Goal: Information Seeking & Learning: Check status

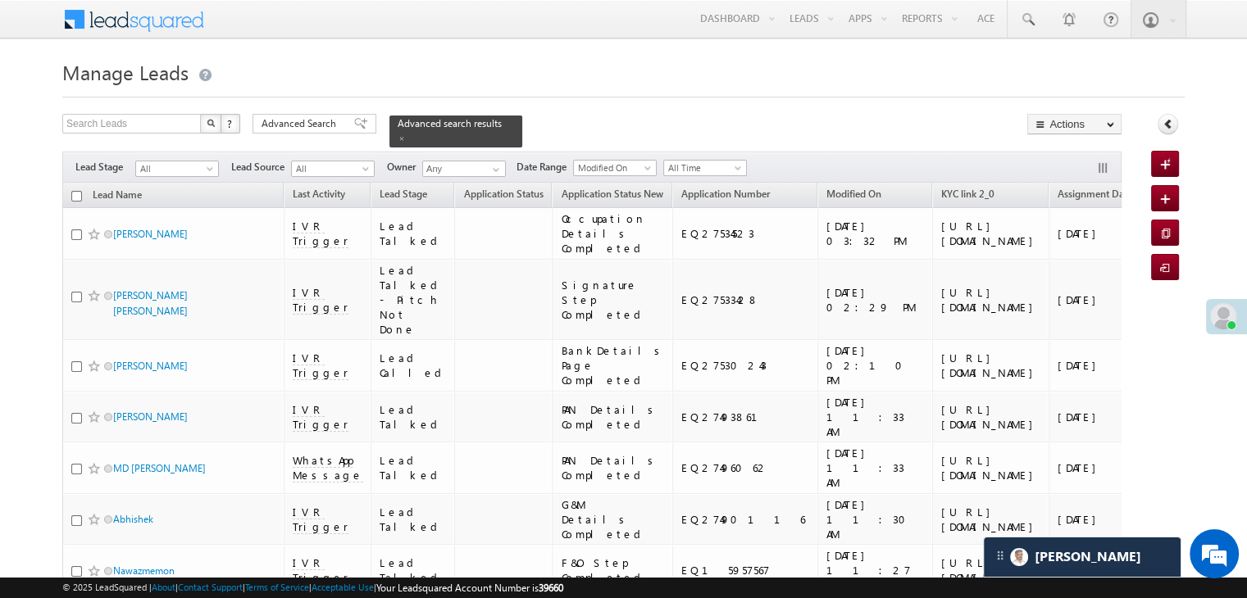
click at [311, 122] on span "Advanced Search" at bounding box center [301, 123] width 80 height 15
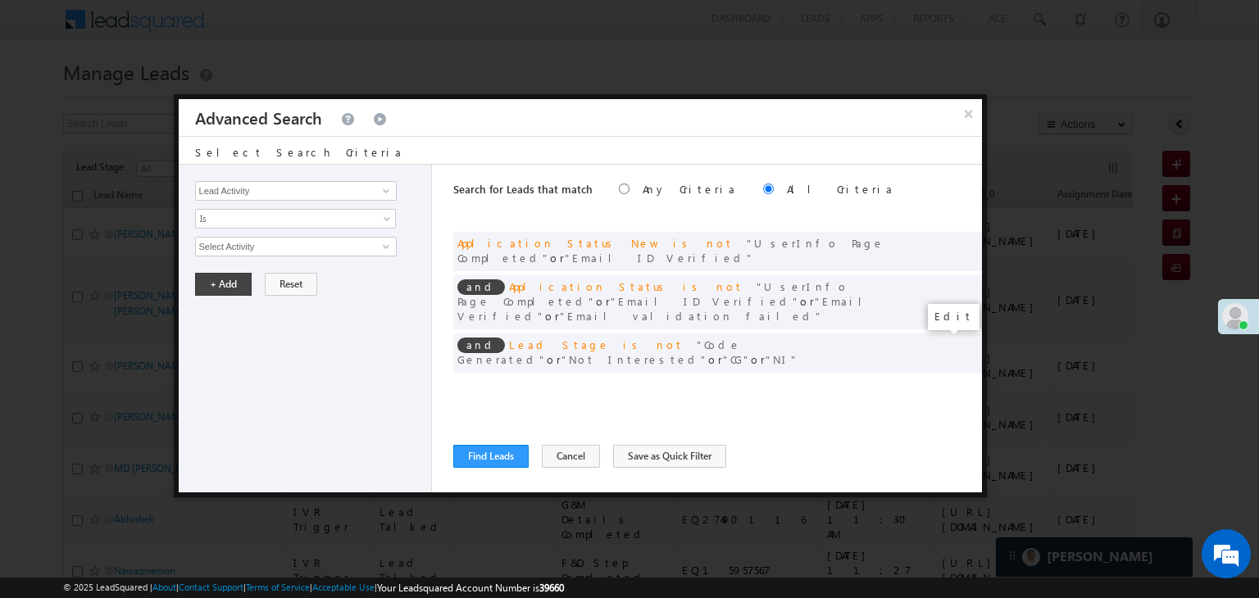
click at [943, 381] on span at bounding box center [943, 386] width 11 height 11
click at [251, 273] on input "[DATE]" at bounding box center [243, 275] width 96 height 21
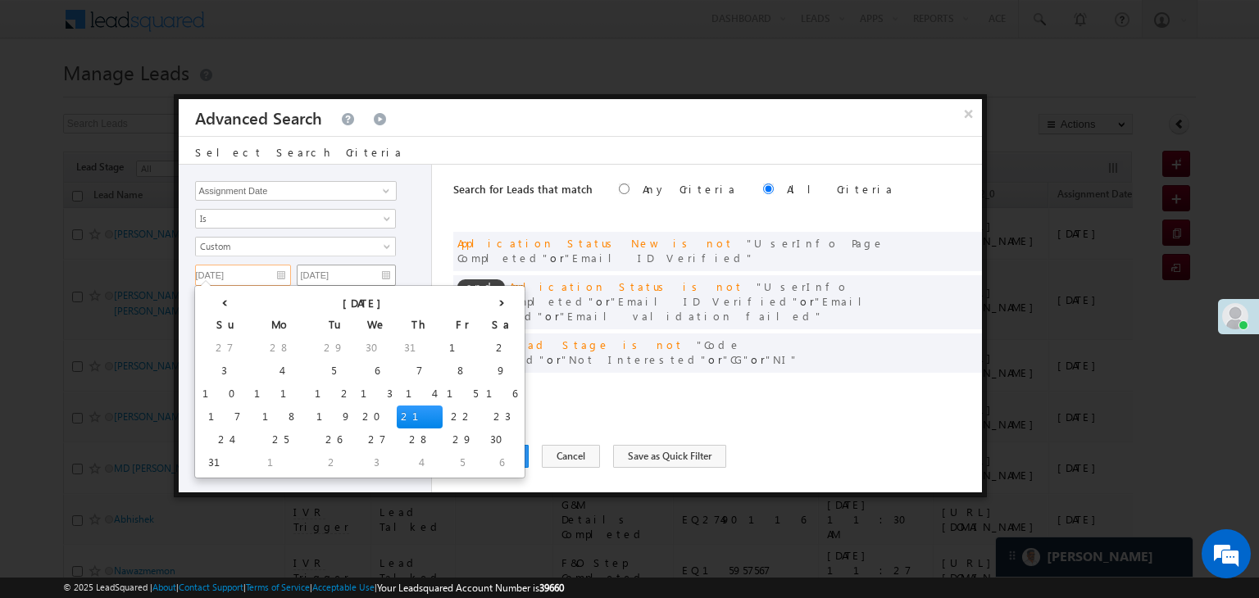
drag, startPoint x: 328, startPoint y: 411, endPoint x: 368, endPoint y: 275, distance: 141.9
click at [443, 409] on td "22" at bounding box center [462, 417] width 39 height 23
type input "[DATE]"
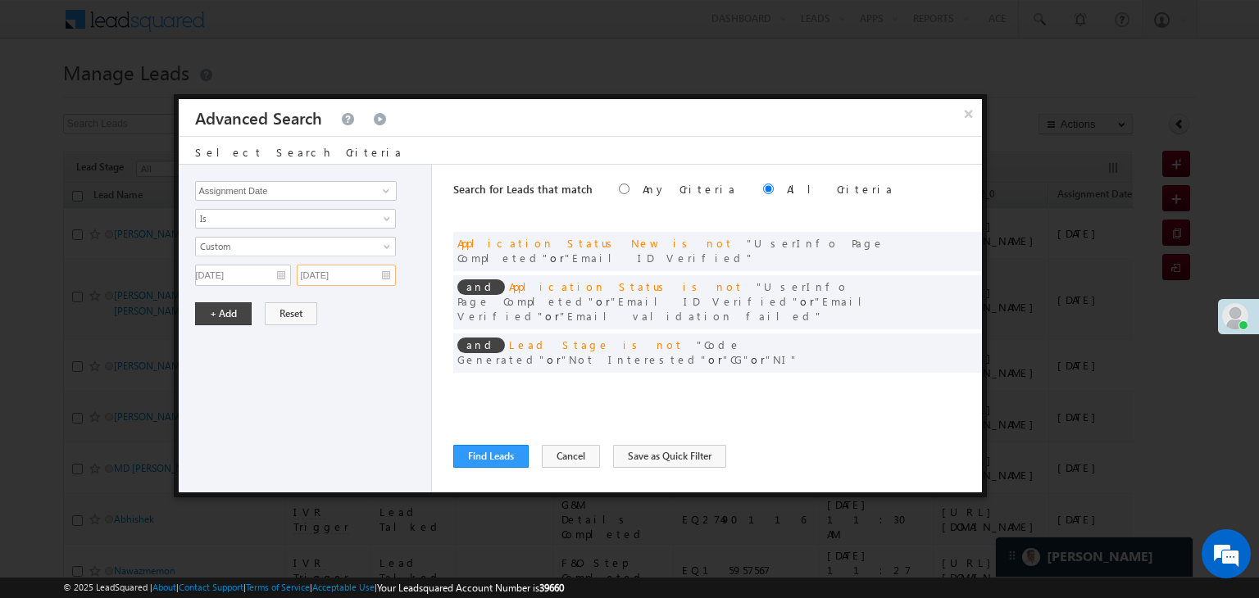
click at [368, 272] on input "[DATE]" at bounding box center [346, 275] width 99 height 21
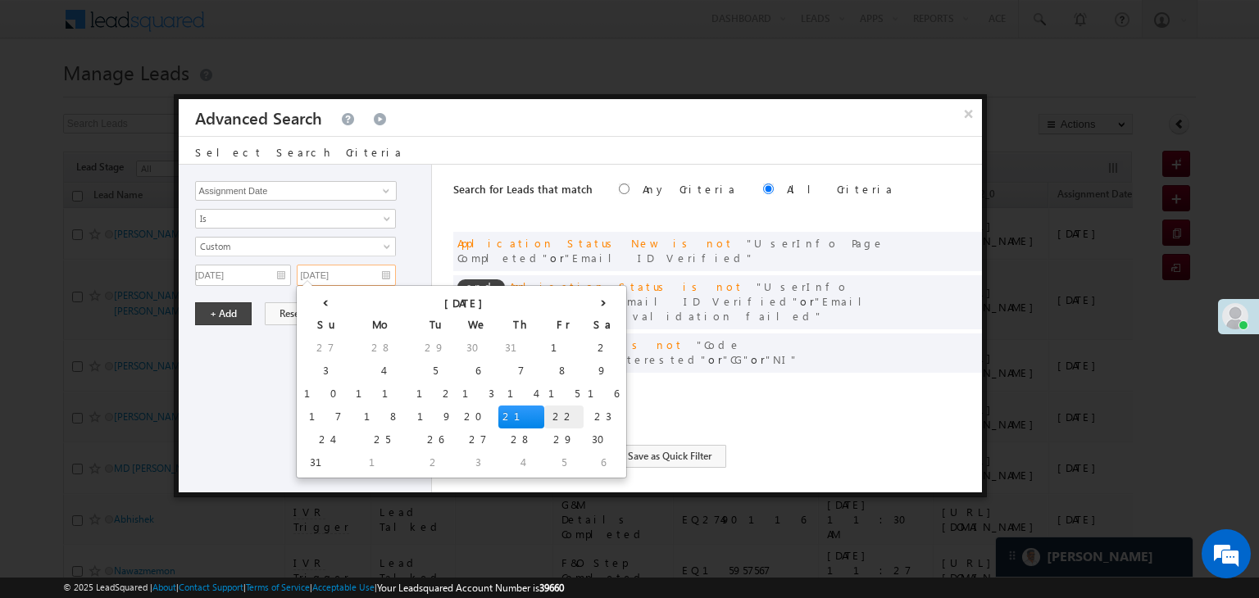
click at [544, 412] on td "22" at bounding box center [563, 417] width 39 height 23
type input "[DATE]"
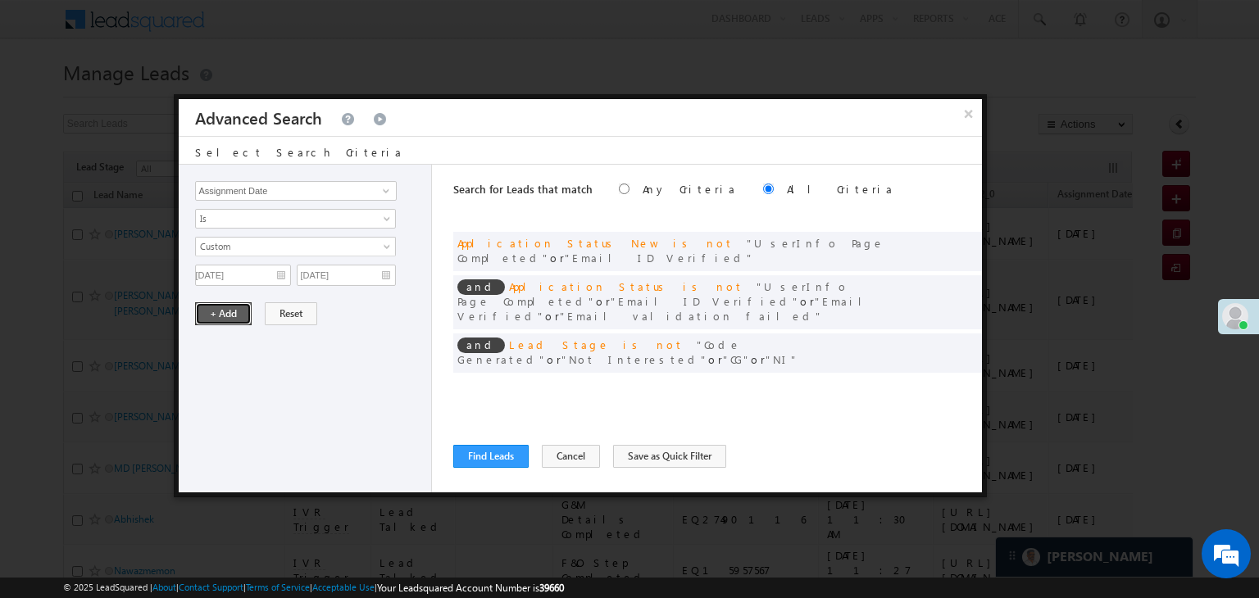
click at [239, 309] on button "+ Add" at bounding box center [223, 313] width 57 height 23
click at [479, 456] on button "Find Leads" at bounding box center [490, 456] width 75 height 23
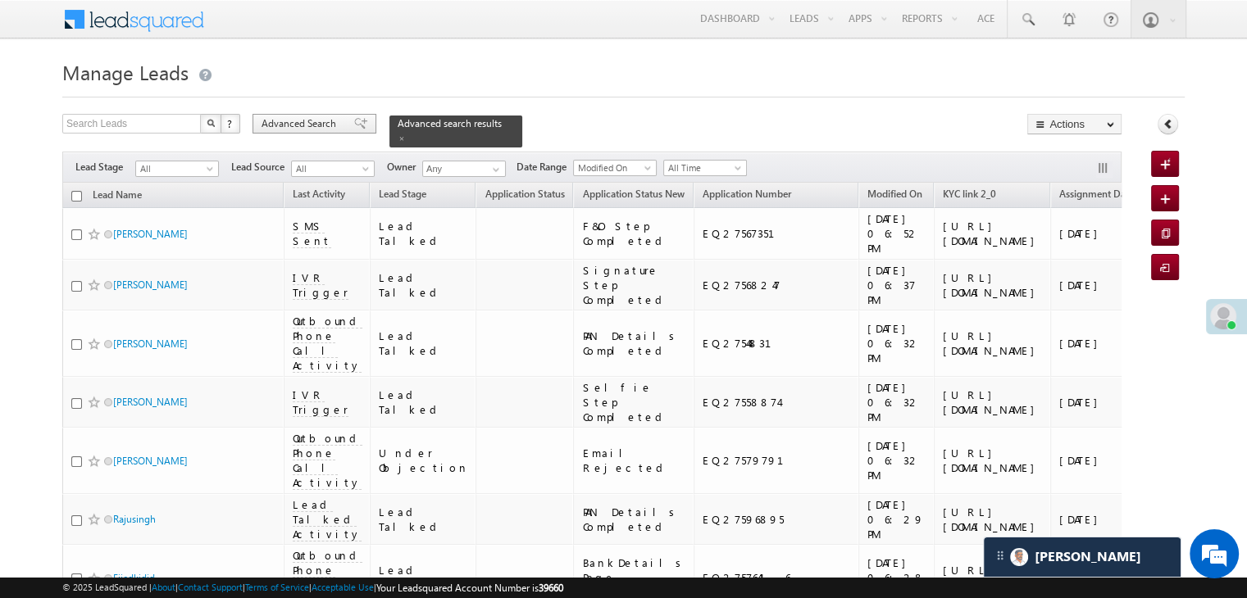
click at [335, 120] on span "Advanced Search" at bounding box center [301, 123] width 80 height 15
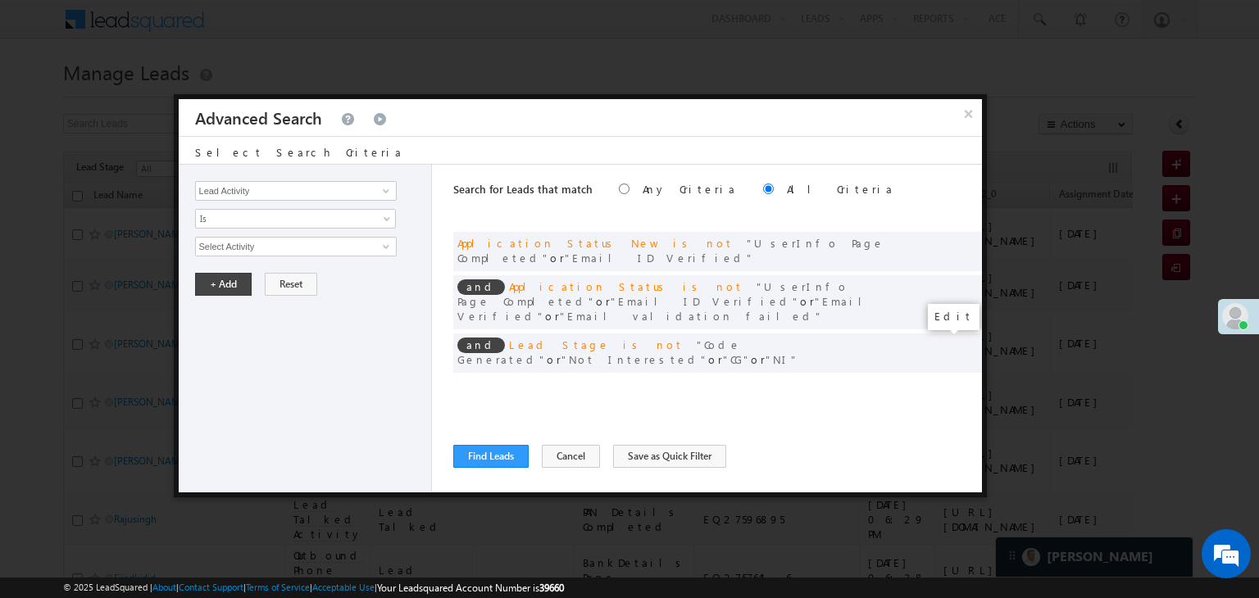
click at [941, 381] on span at bounding box center [943, 386] width 11 height 11
click at [255, 273] on input "[DATE]" at bounding box center [243, 275] width 96 height 21
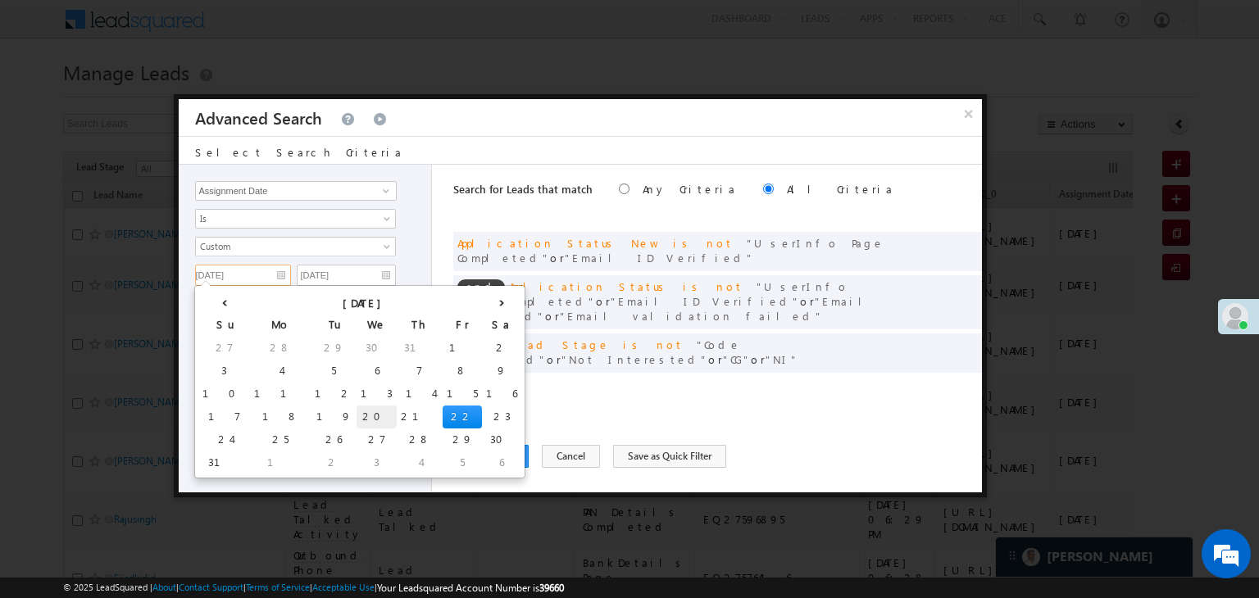
click at [357, 417] on td "20" at bounding box center [377, 417] width 40 height 23
type input "[DATE]"
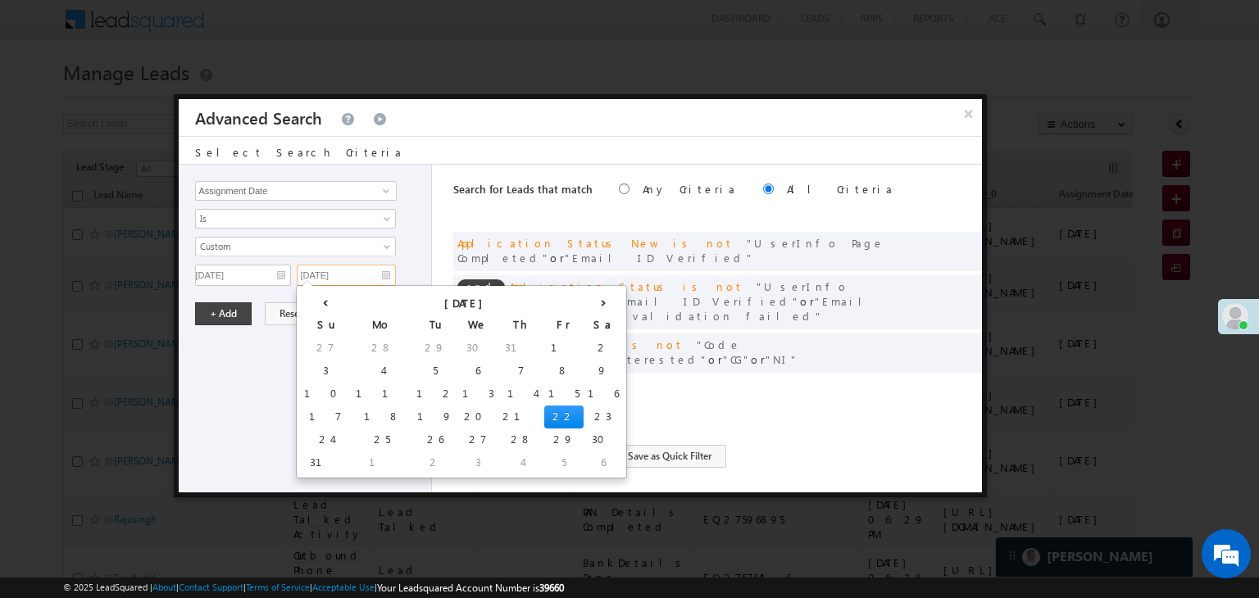
click at [351, 275] on input "[DATE]" at bounding box center [346, 275] width 99 height 21
click at [458, 415] on td "20" at bounding box center [478, 417] width 40 height 23
type input "[DATE]"
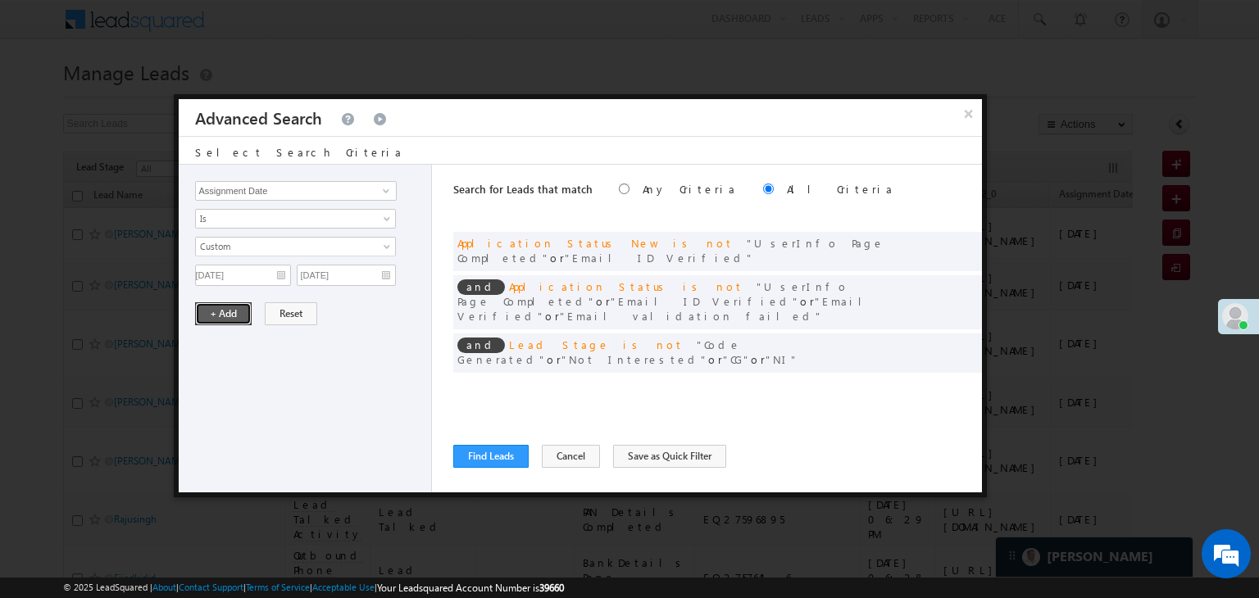
click at [233, 311] on button "+ Add" at bounding box center [223, 313] width 57 height 23
click at [472, 452] on button "Find Leads" at bounding box center [490, 456] width 75 height 23
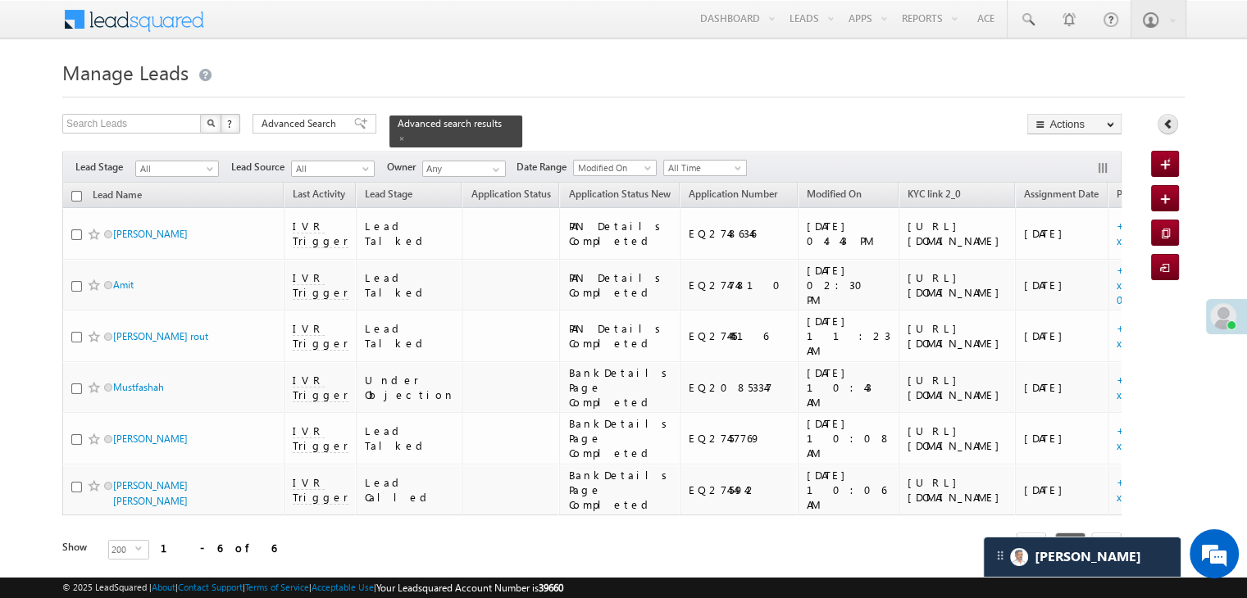
click at [1170, 124] on icon at bounding box center [1167, 123] width 11 height 11
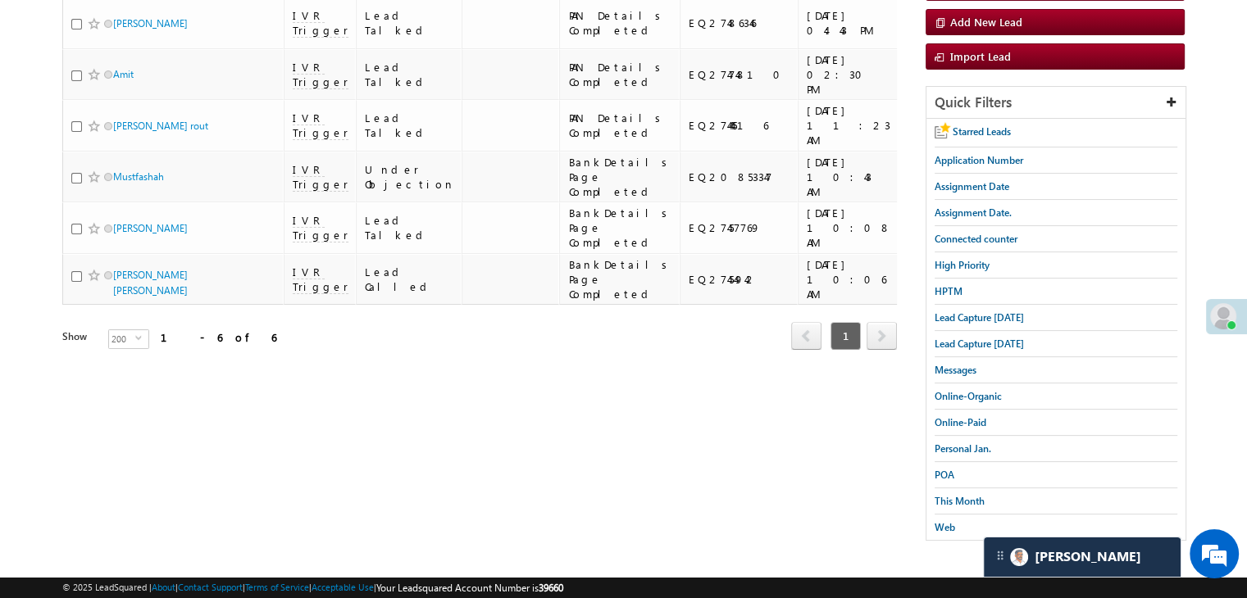
scroll to position [246, 0]
click at [990, 311] on span "Lead Capture [DATE]" at bounding box center [978, 317] width 89 height 12
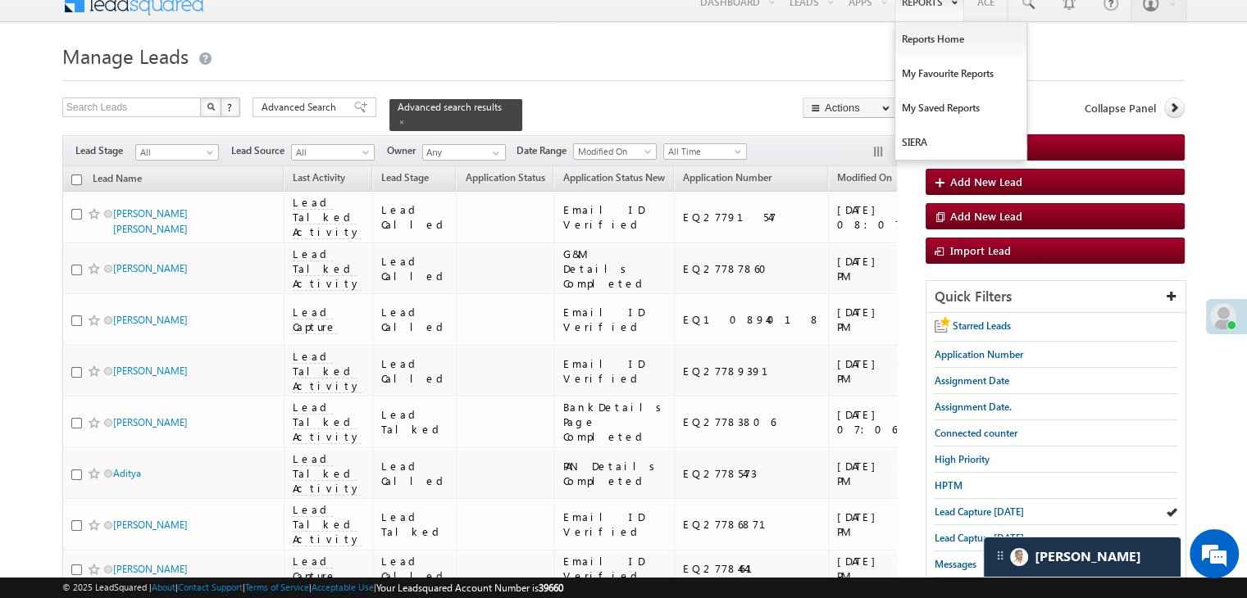
scroll to position [0, 0]
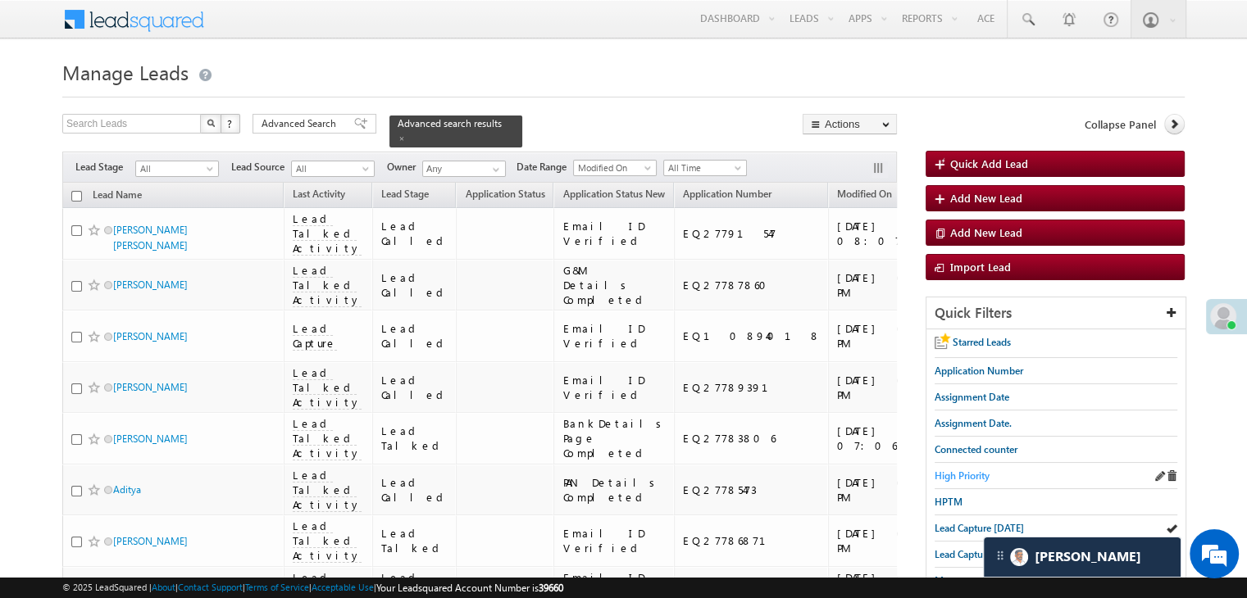
click at [964, 476] on span "High Priority" at bounding box center [961, 476] width 55 height 12
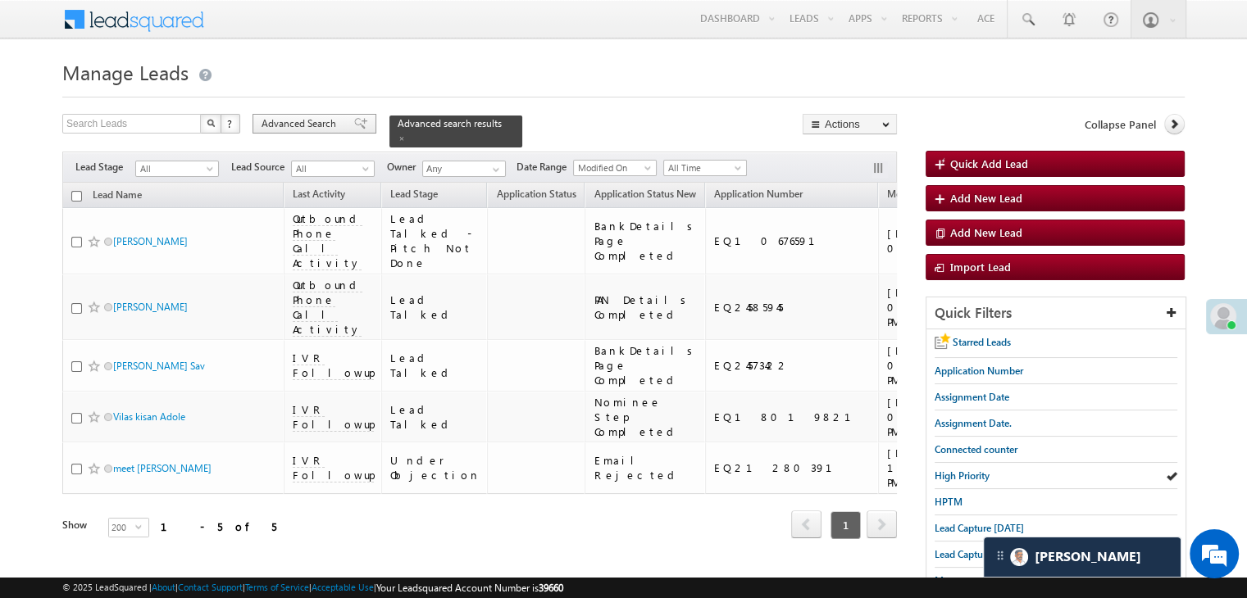
click at [318, 123] on span "Advanced Search" at bounding box center [301, 123] width 80 height 15
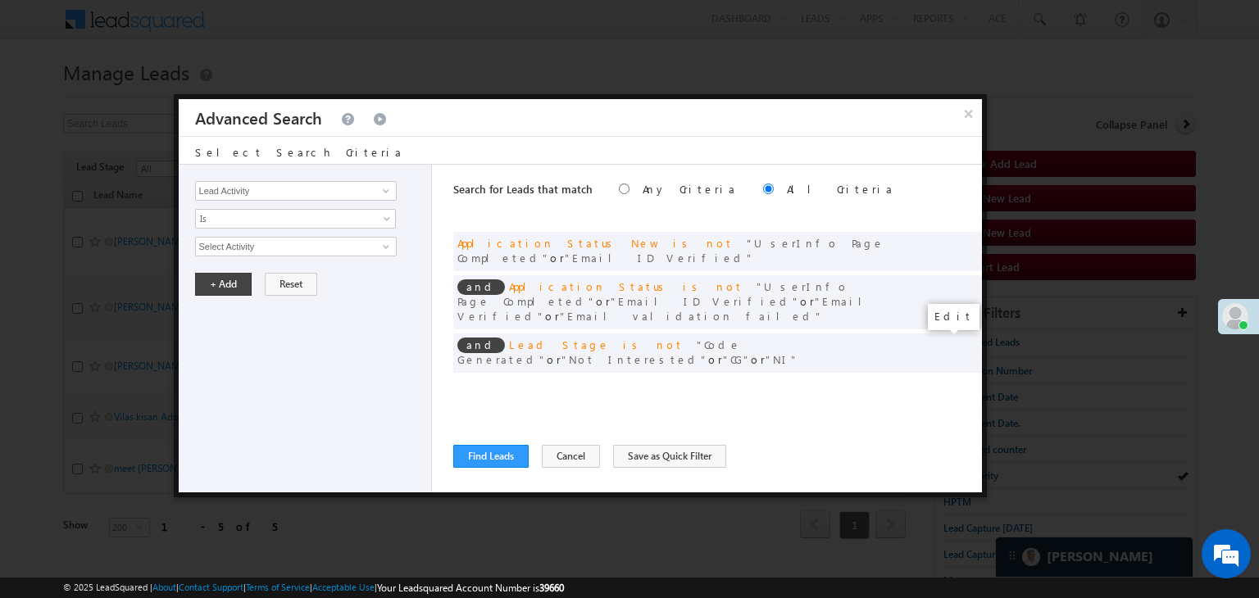
click at [938, 381] on span at bounding box center [943, 386] width 11 height 11
click at [268, 266] on input "[DATE]" at bounding box center [243, 275] width 96 height 21
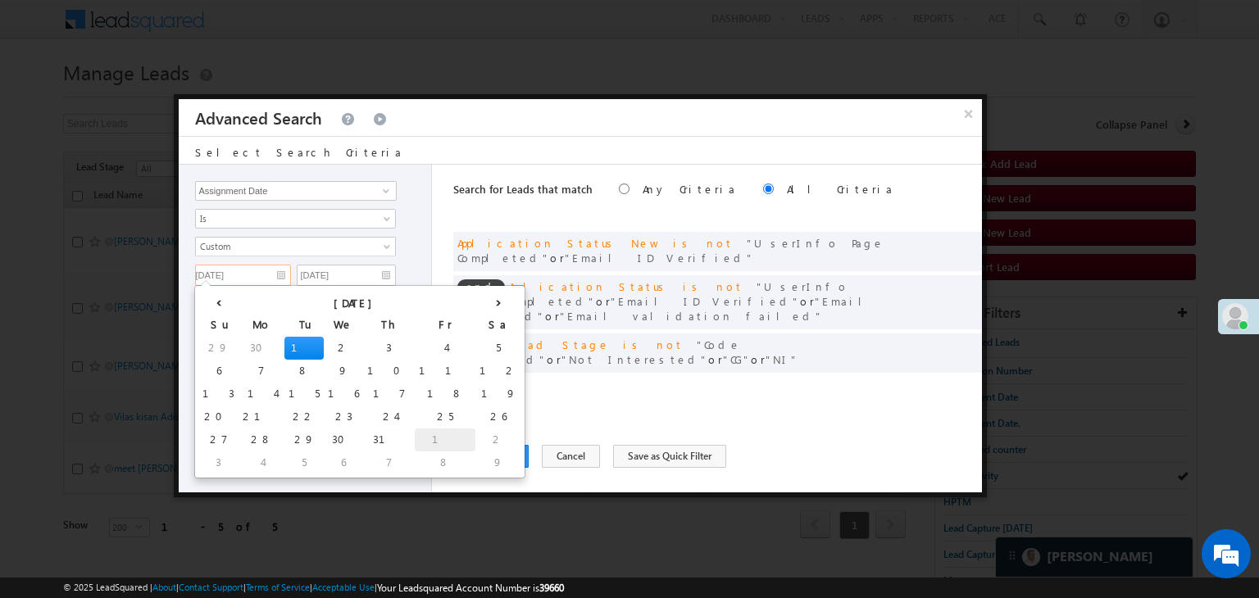
click at [415, 438] on td "1" at bounding box center [445, 440] width 61 height 23
type input "[DATE]"
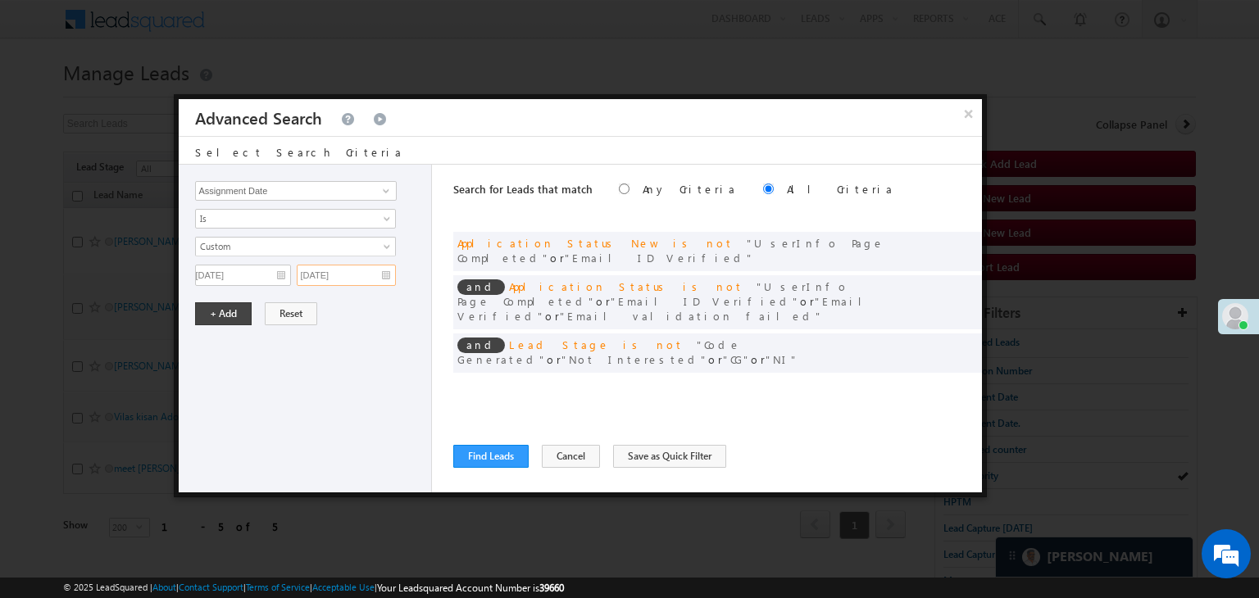
click at [377, 265] on input "[DATE]" at bounding box center [346, 275] width 99 height 21
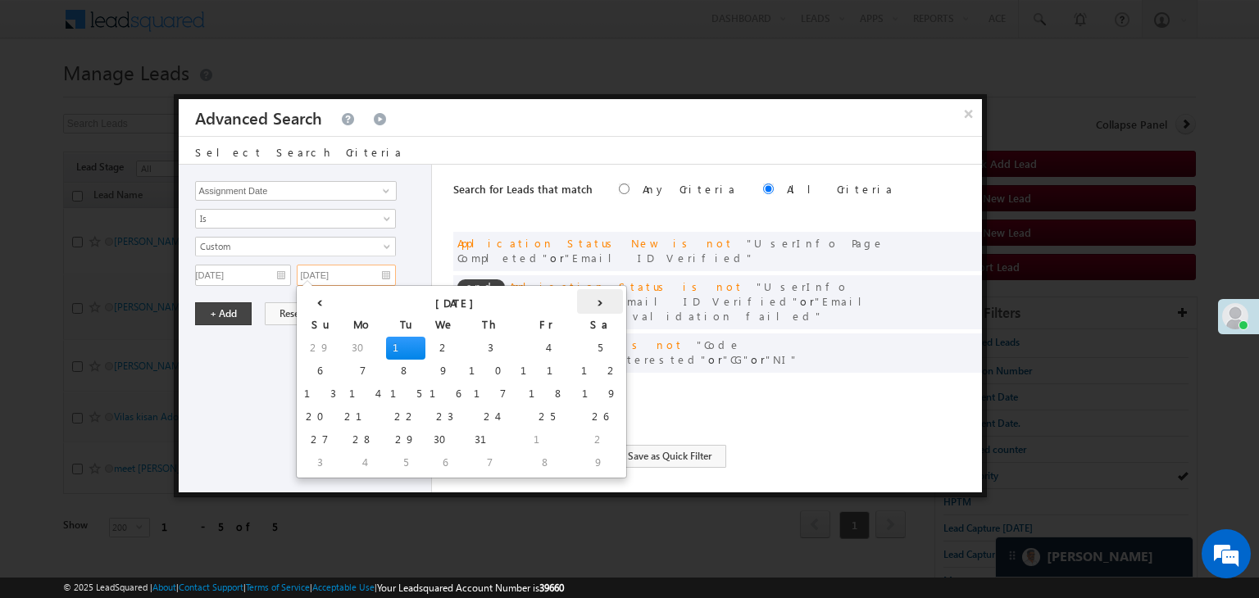
click at [577, 302] on th "›" at bounding box center [600, 301] width 46 height 25
click at [412, 420] on td "19" at bounding box center [435, 417] width 46 height 23
type input "[DATE]"
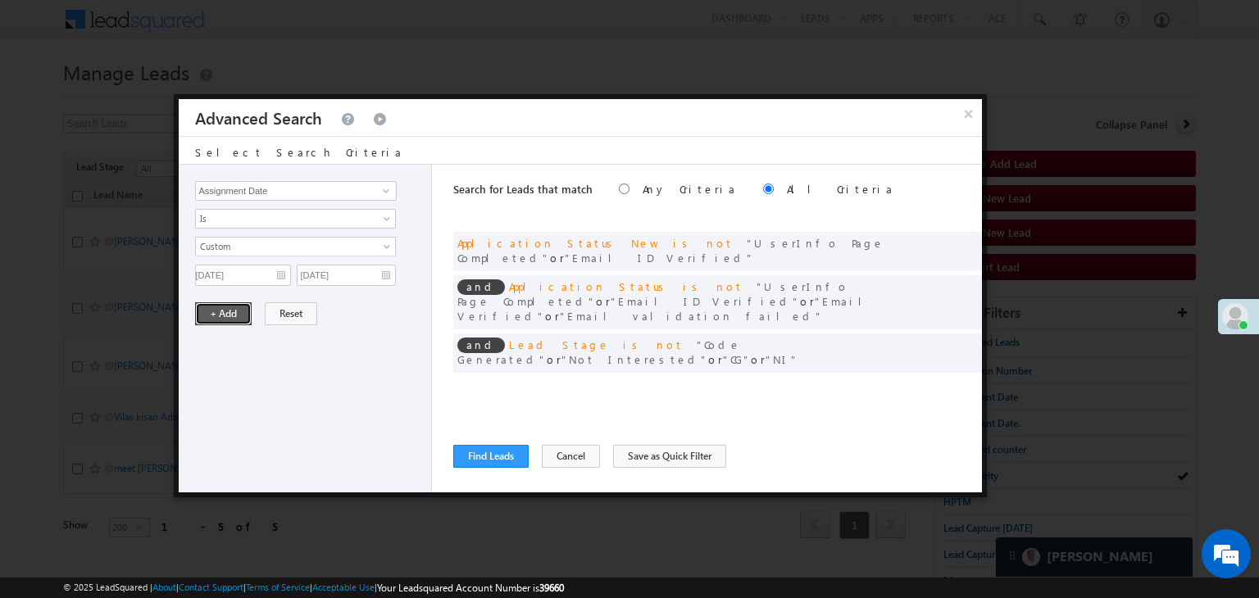
click at [240, 311] on button "+ Add" at bounding box center [223, 313] width 57 height 23
click at [485, 449] on button "Find Leads" at bounding box center [490, 456] width 75 height 23
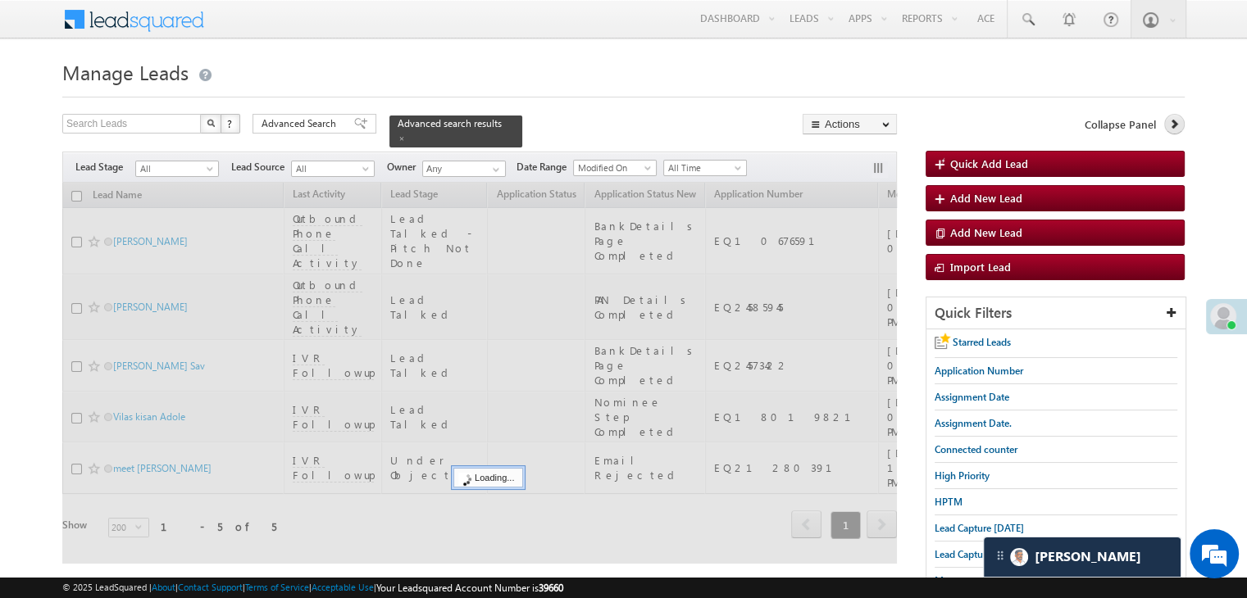
click at [1170, 134] on link at bounding box center [1174, 124] width 20 height 20
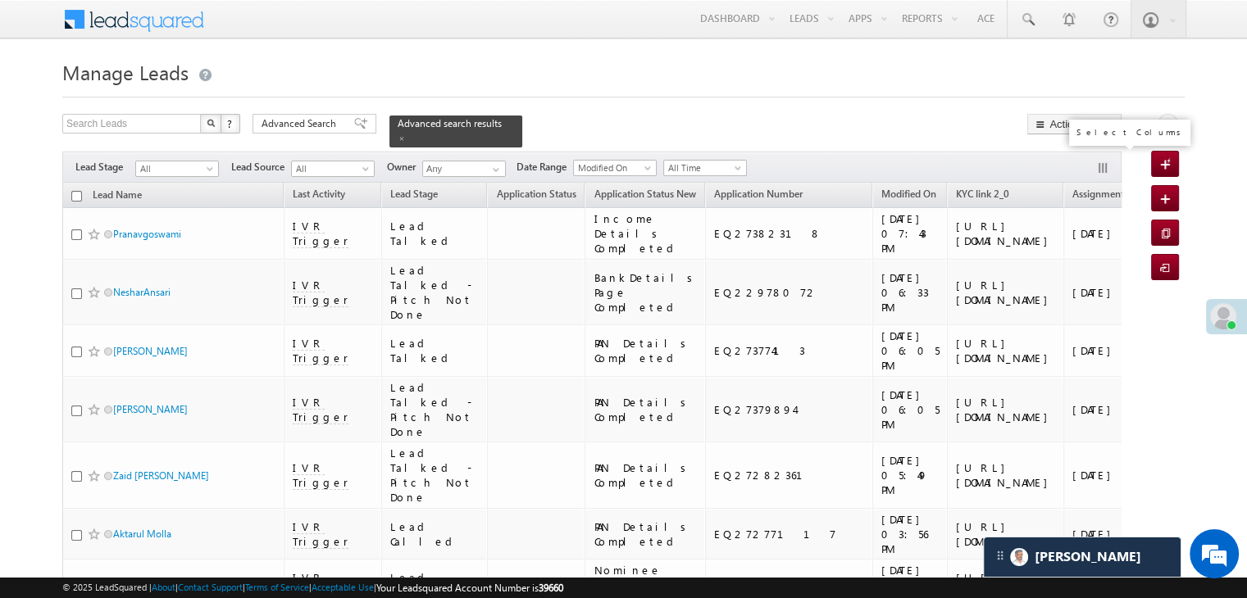
click at [1105, 161] on button "button" at bounding box center [1104, 169] width 16 height 16
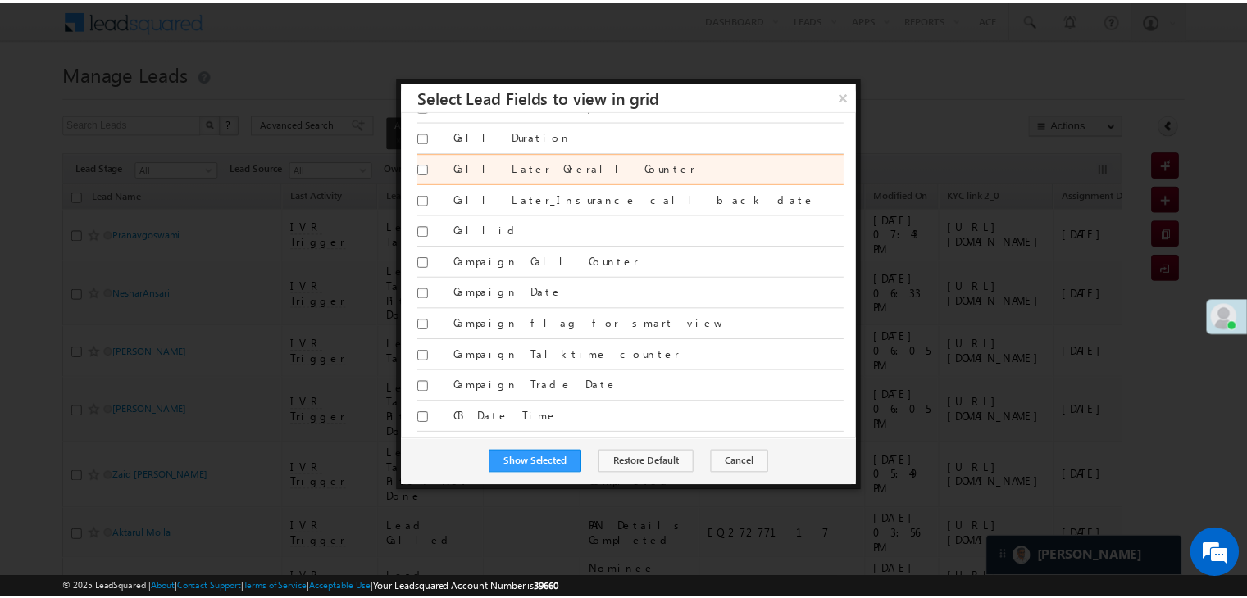
scroll to position [1311, 0]
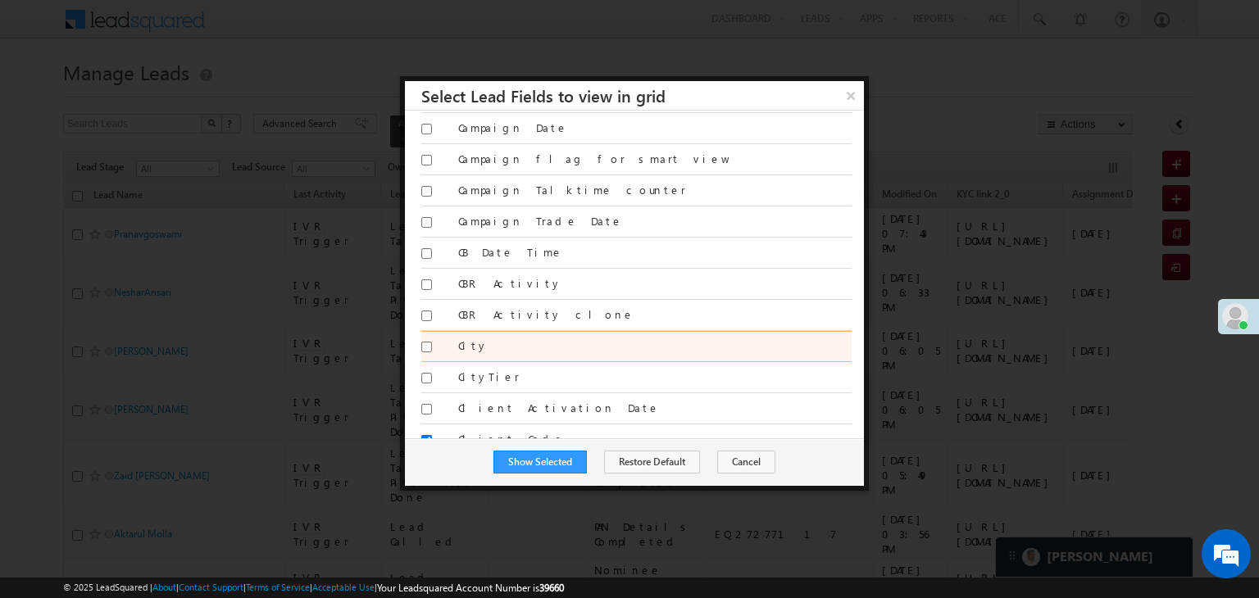
click at [496, 331] on div "City" at bounding box center [636, 346] width 430 height 31
click at [424, 342] on input "City" at bounding box center [426, 347] width 11 height 11
checkbox input "true"
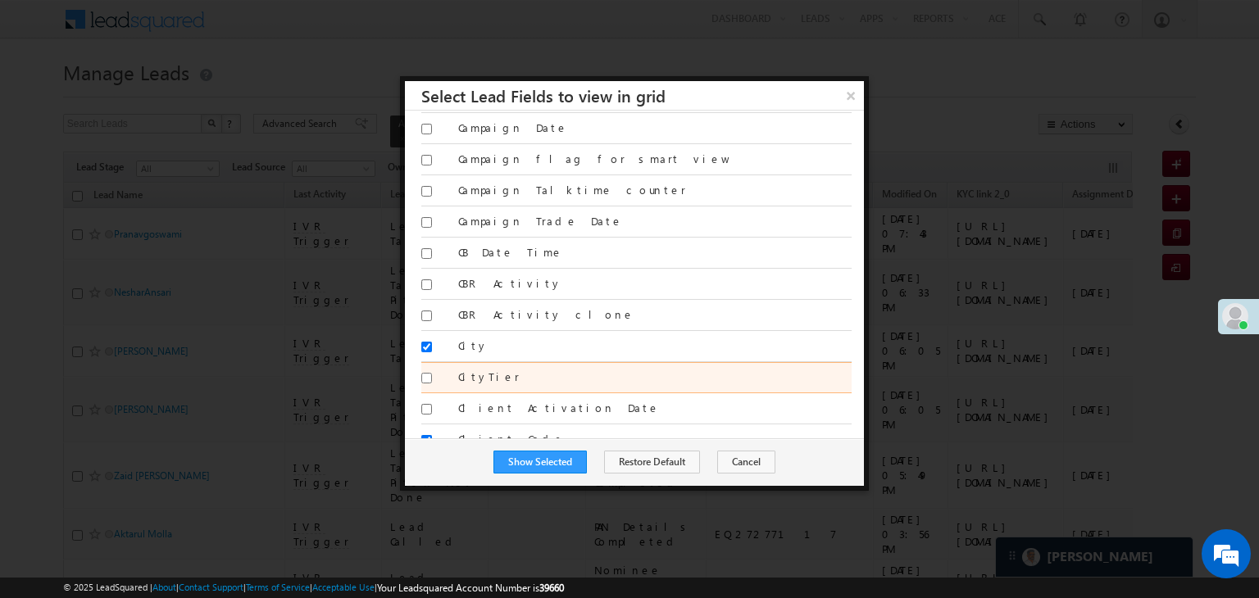
click at [423, 373] on input "CityTier" at bounding box center [426, 378] width 11 height 11
checkbox input "true"
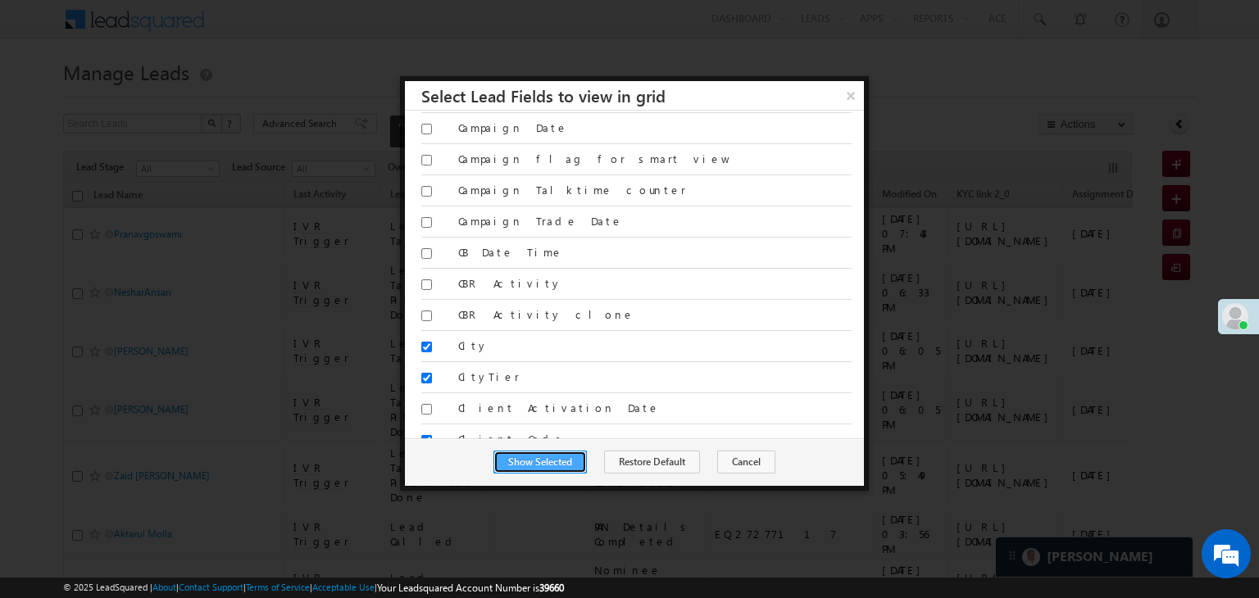
click at [528, 455] on button "Show Selected" at bounding box center [539, 462] width 93 height 23
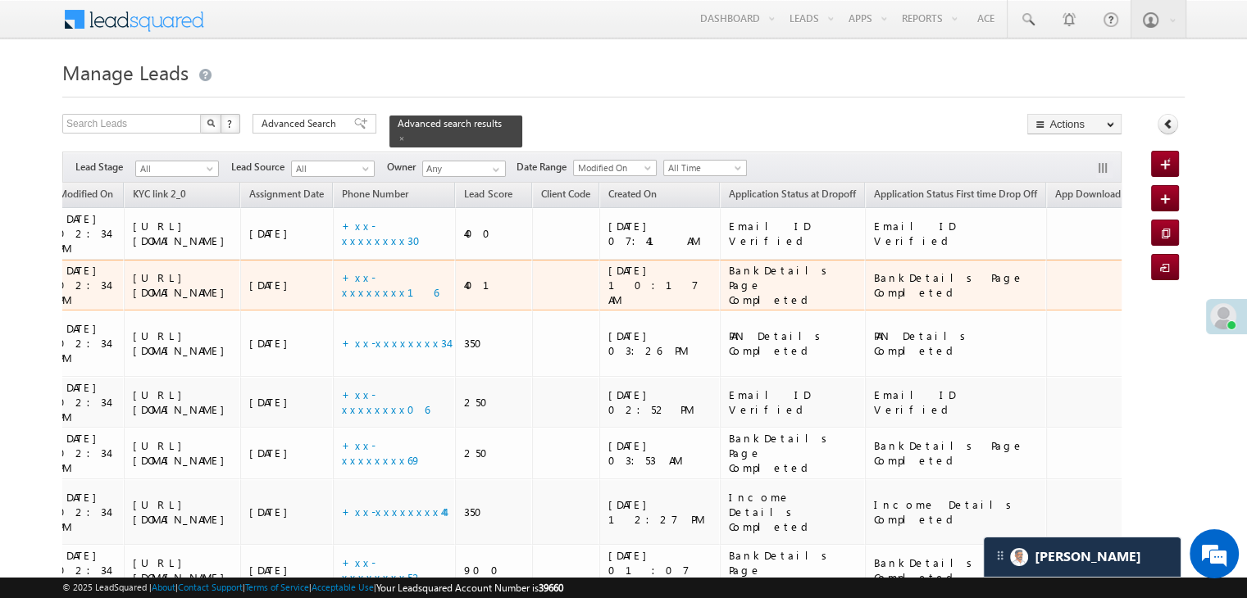
scroll to position [0, 901]
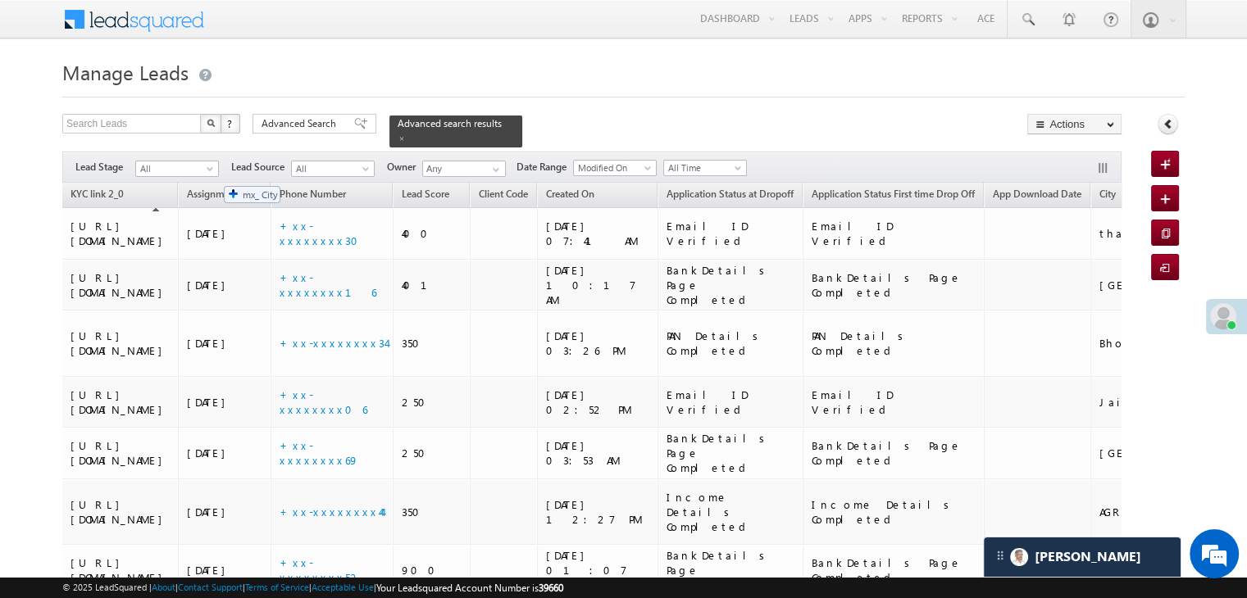
drag, startPoint x: 944, startPoint y: 187, endPoint x: 715, endPoint y: 230, distance: 233.6
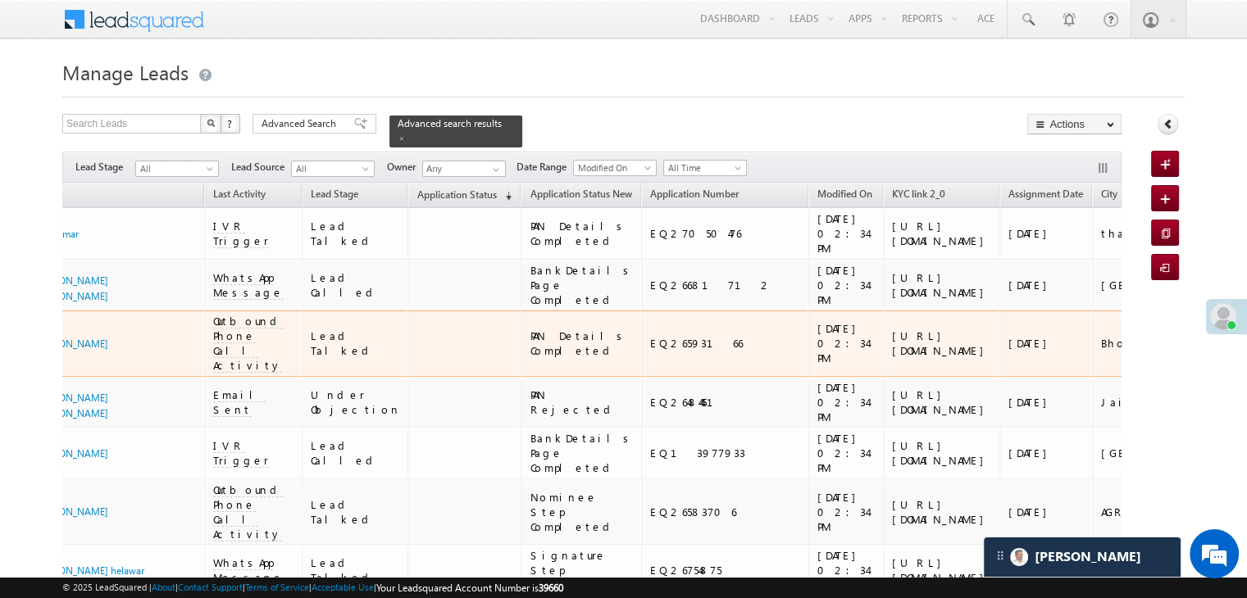
scroll to position [0, 77]
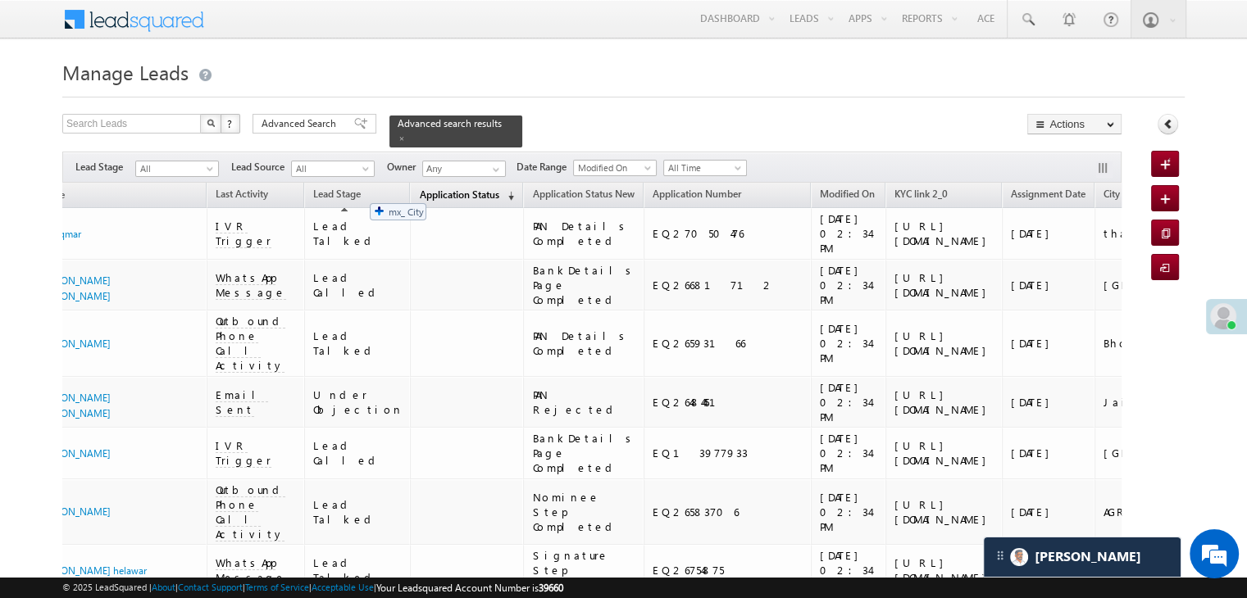
drag, startPoint x: 973, startPoint y: 159, endPoint x: 361, endPoint y: 195, distance: 612.5
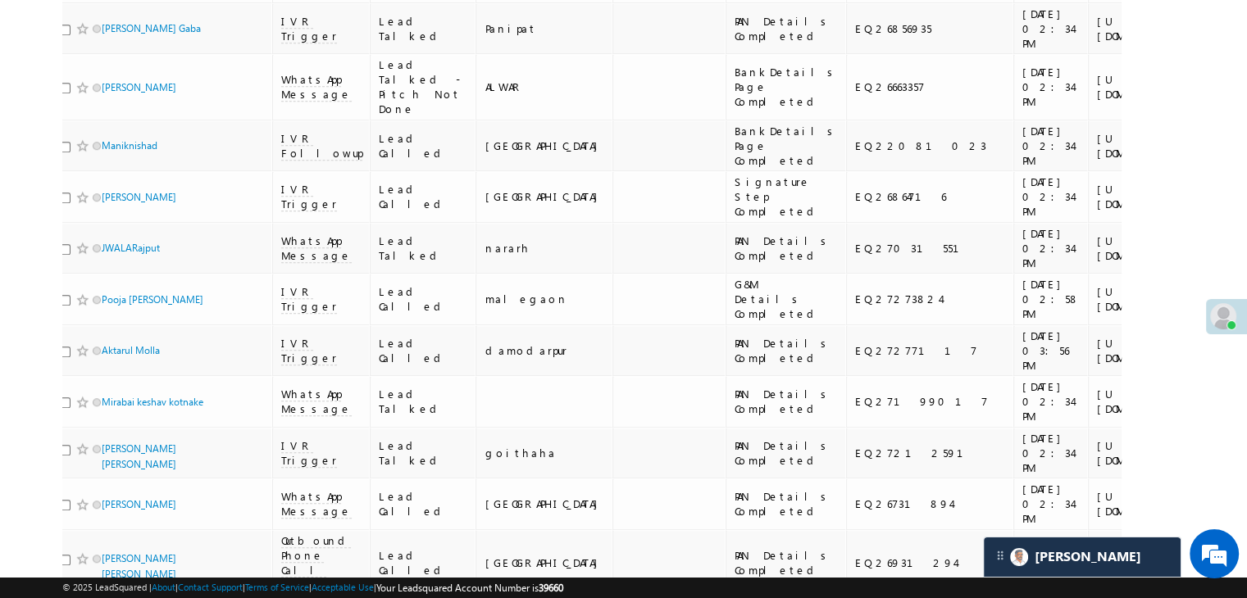
scroll to position [0, 0]
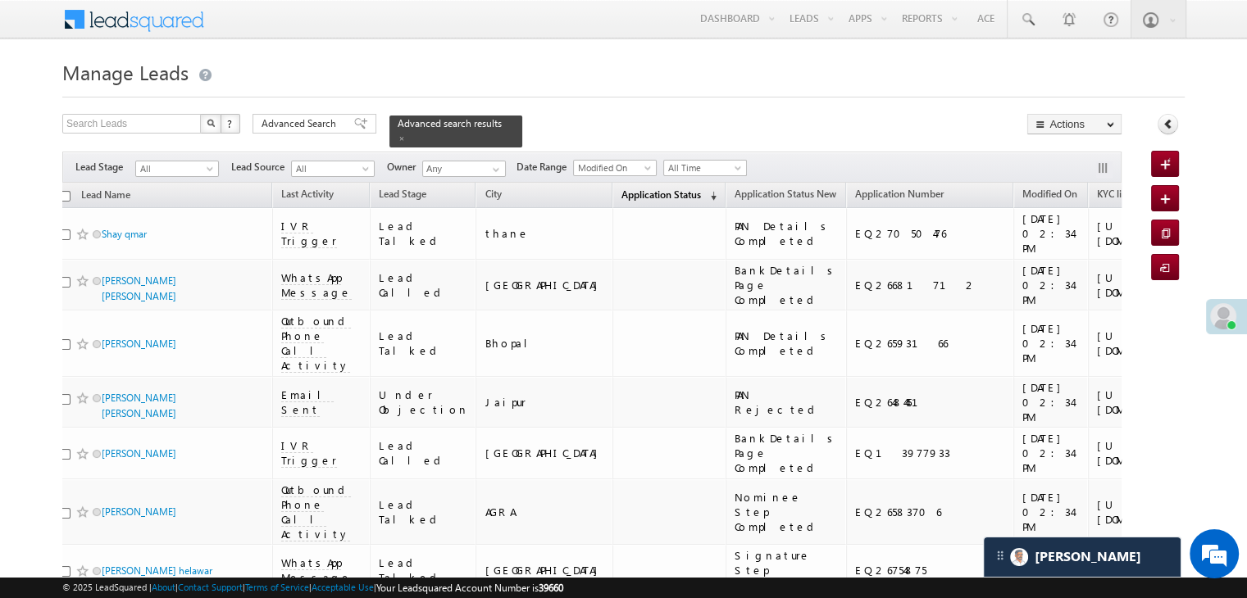
click at [621, 189] on span "Application Status" at bounding box center [661, 195] width 80 height 12
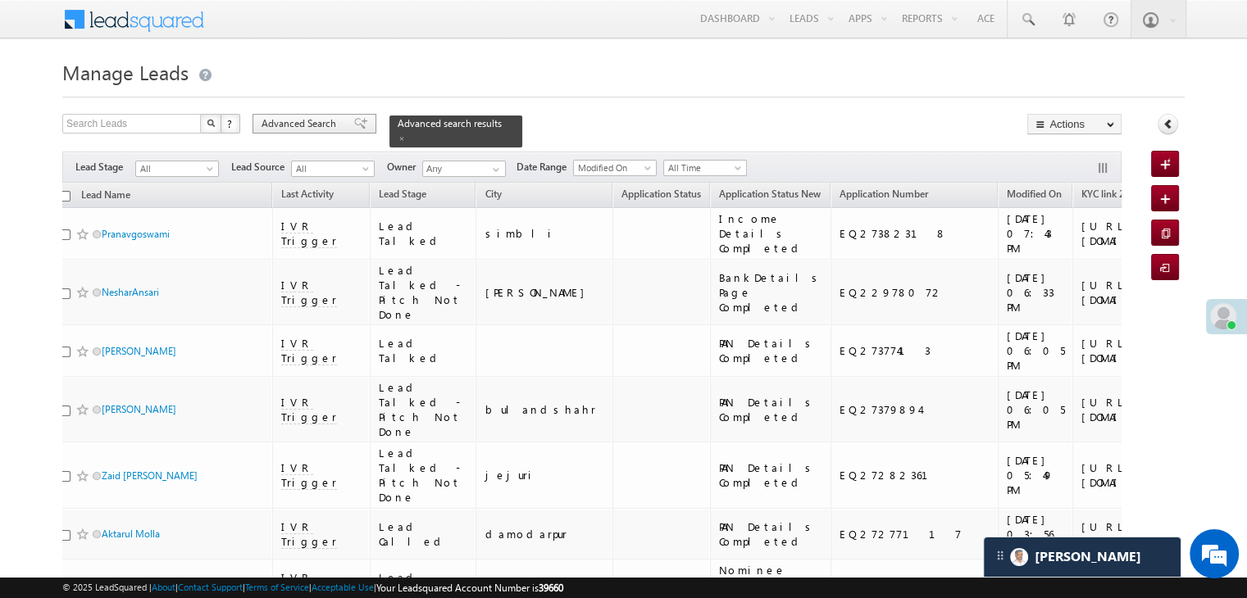
click at [322, 126] on span "Advanced Search" at bounding box center [301, 123] width 80 height 15
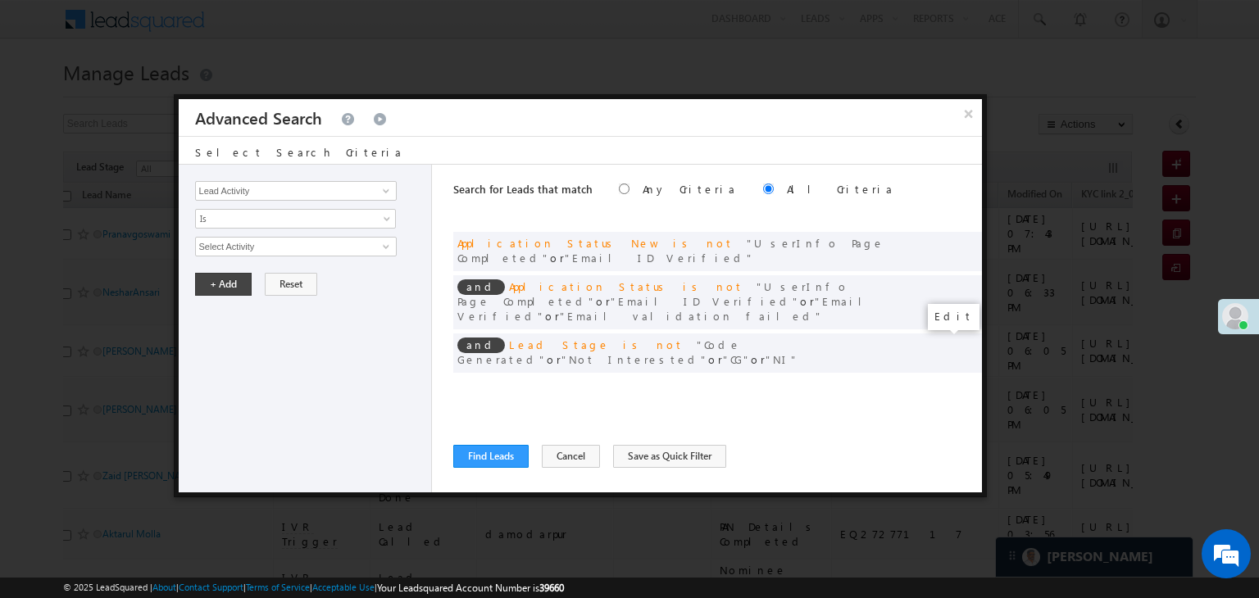
click at [942, 381] on span at bounding box center [943, 386] width 11 height 11
click at [279, 277] on input "[DATE]" at bounding box center [243, 275] width 96 height 21
click at [443, 220] on div "Lead Activity Task Sales Group Prospect Id WA Last Message Timestamp 4th Day Di…" at bounding box center [580, 329] width 803 height 328
click at [967, 116] on button "×" at bounding box center [968, 113] width 27 height 29
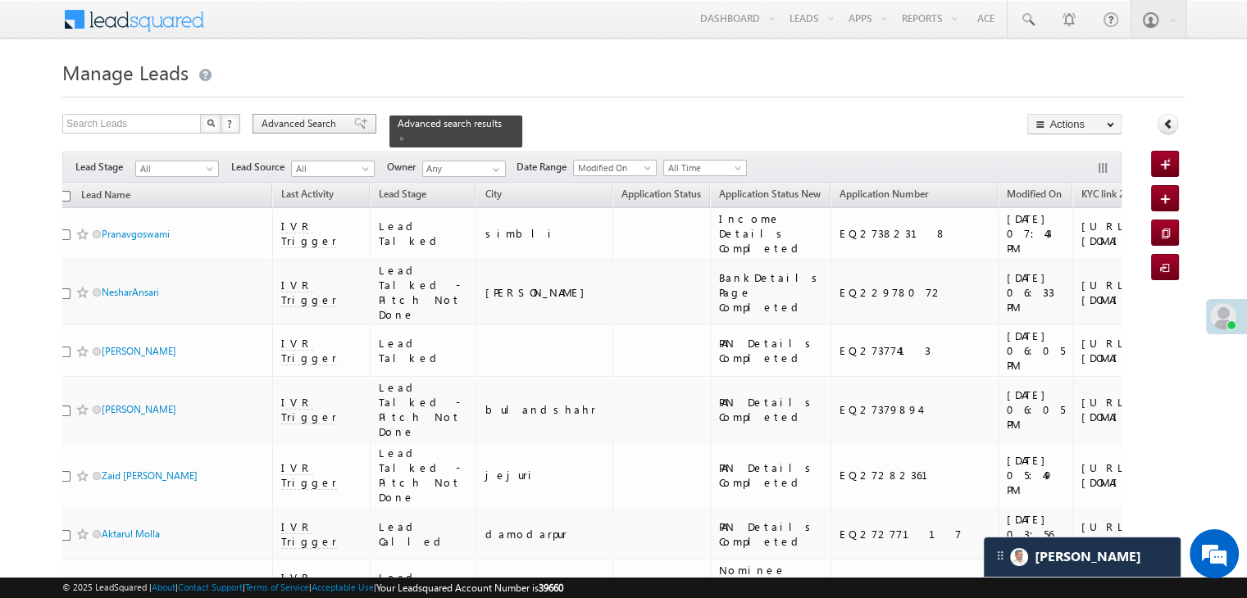
click at [354, 122] on span at bounding box center [360, 123] width 13 height 11
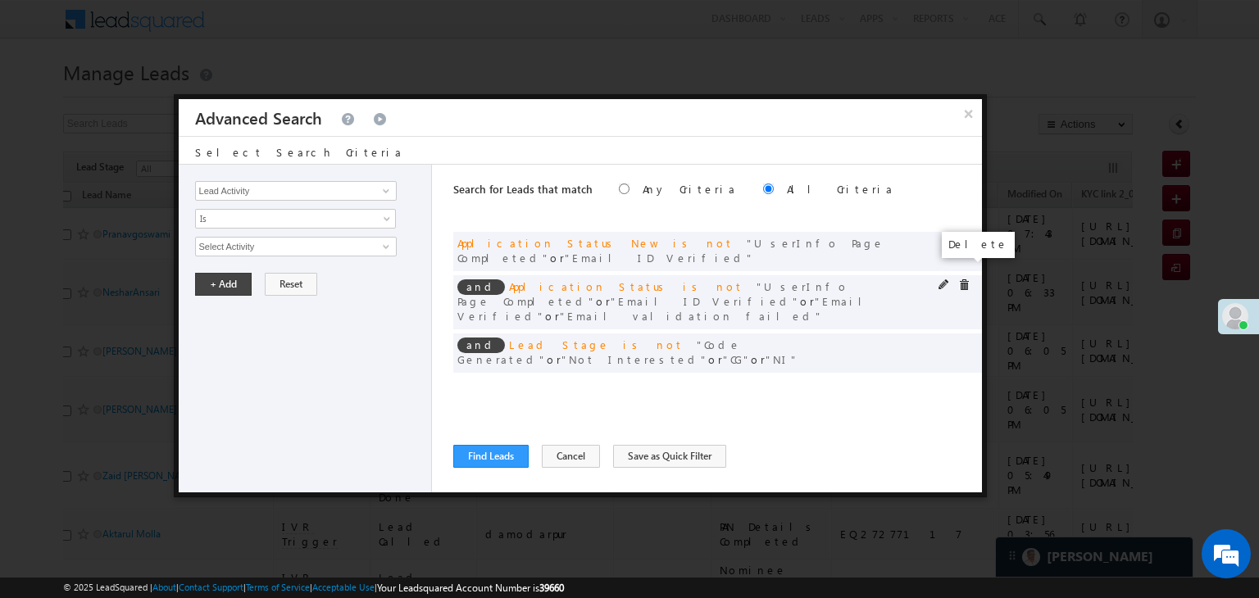
click at [962, 279] on span at bounding box center [963, 284] width 11 height 11
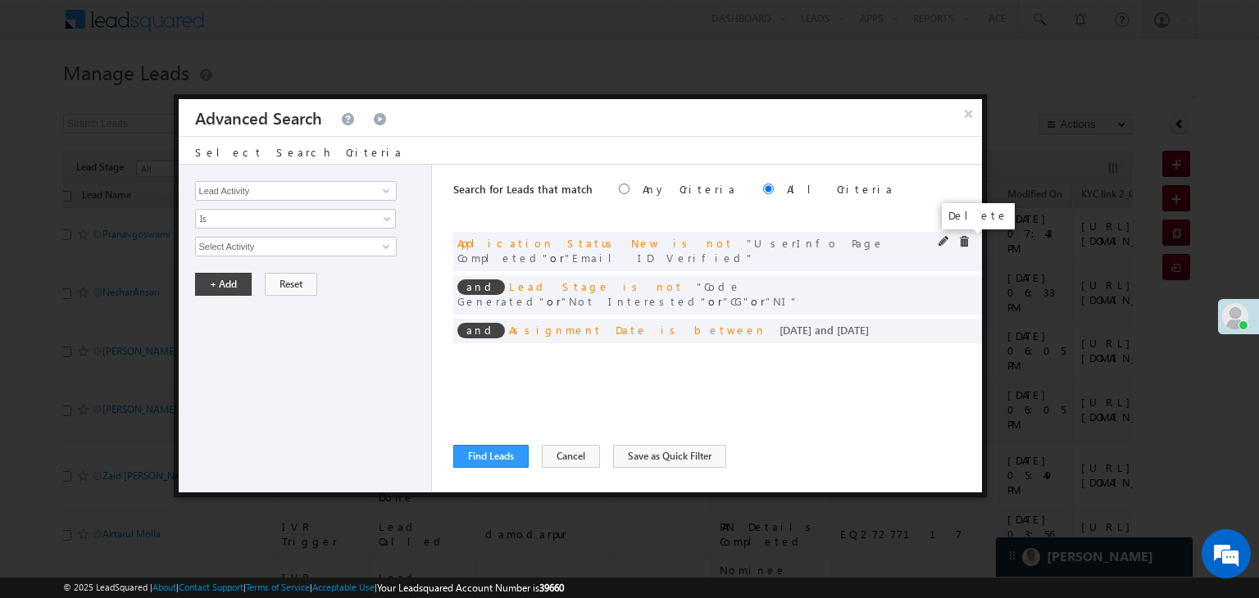
click at [964, 243] on span at bounding box center [963, 241] width 11 height 11
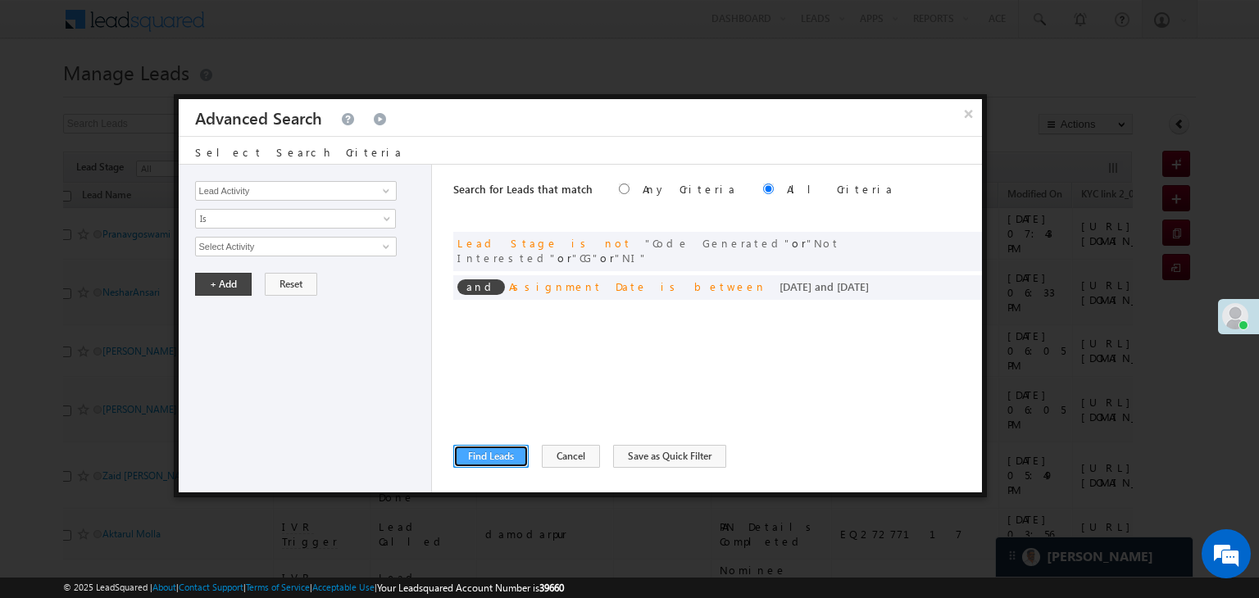
click at [503, 455] on button "Find Leads" at bounding box center [490, 456] width 75 height 23
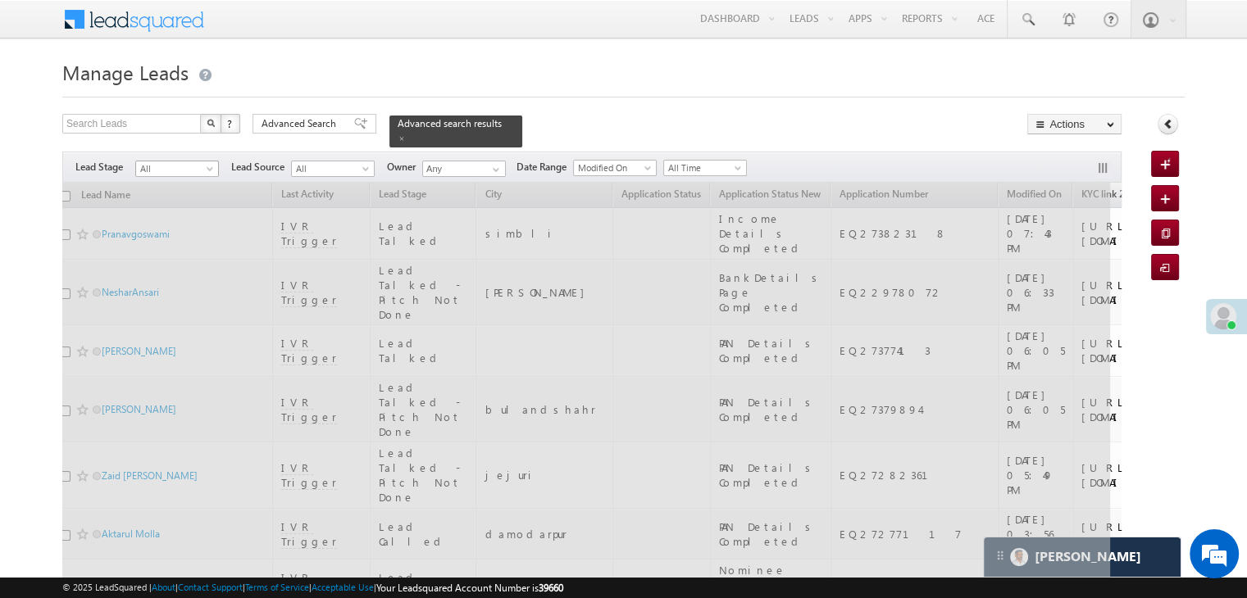
click at [192, 161] on span "All" at bounding box center [175, 168] width 78 height 15
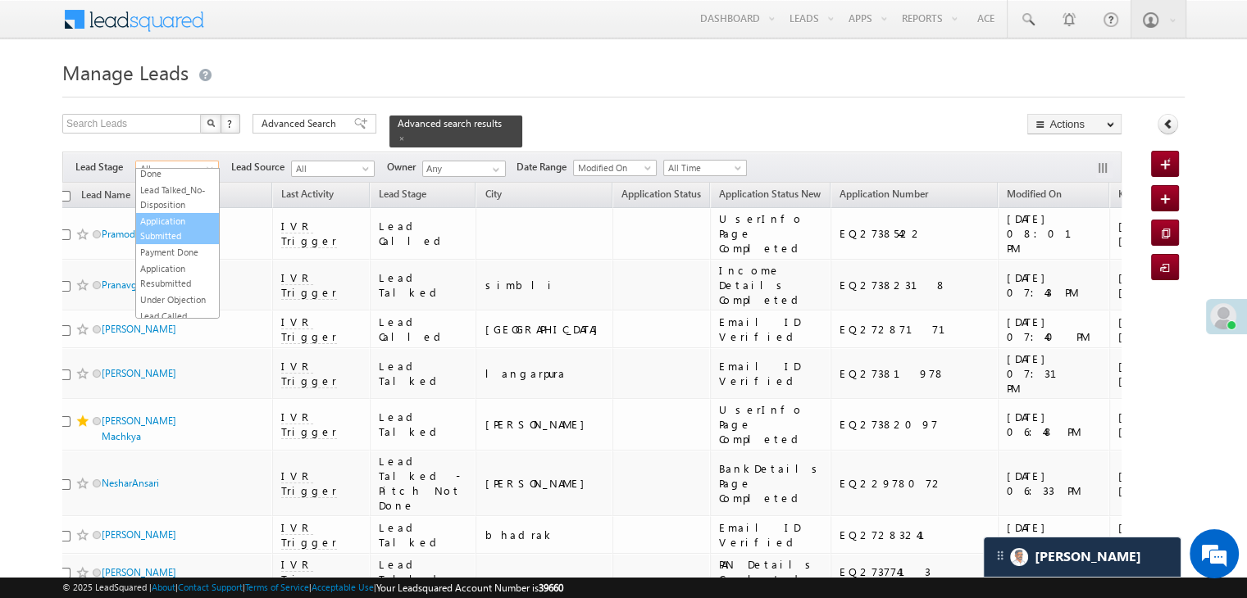
scroll to position [164, 0]
click at [177, 242] on link "Lead Called" at bounding box center [177, 234] width 83 height 15
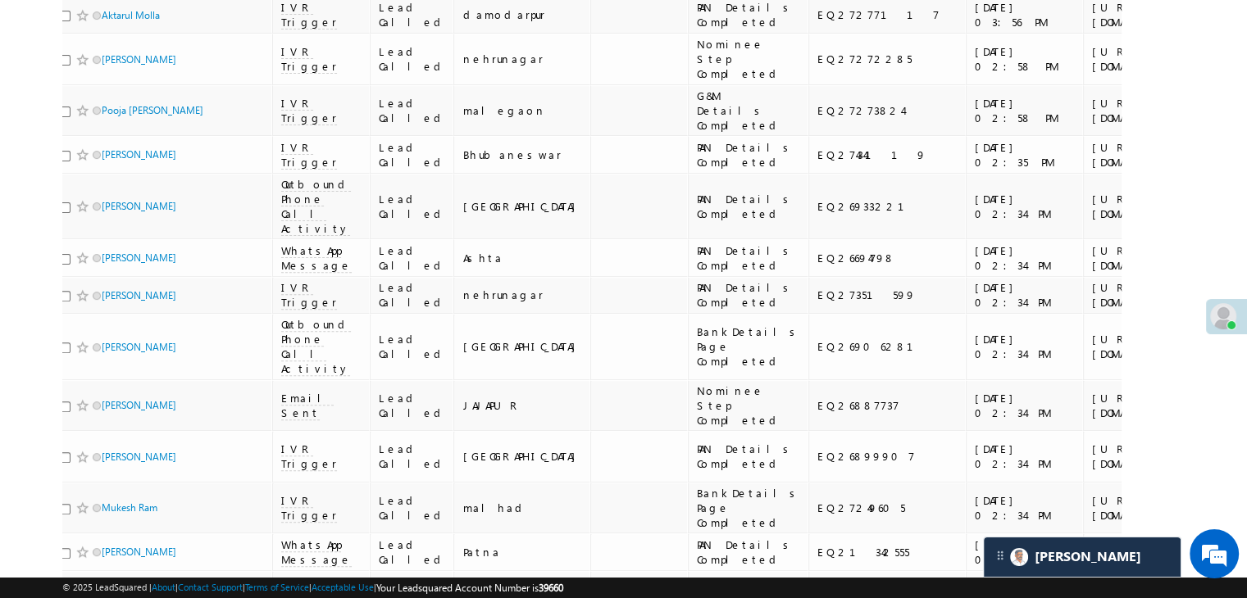
scroll to position [0, 0]
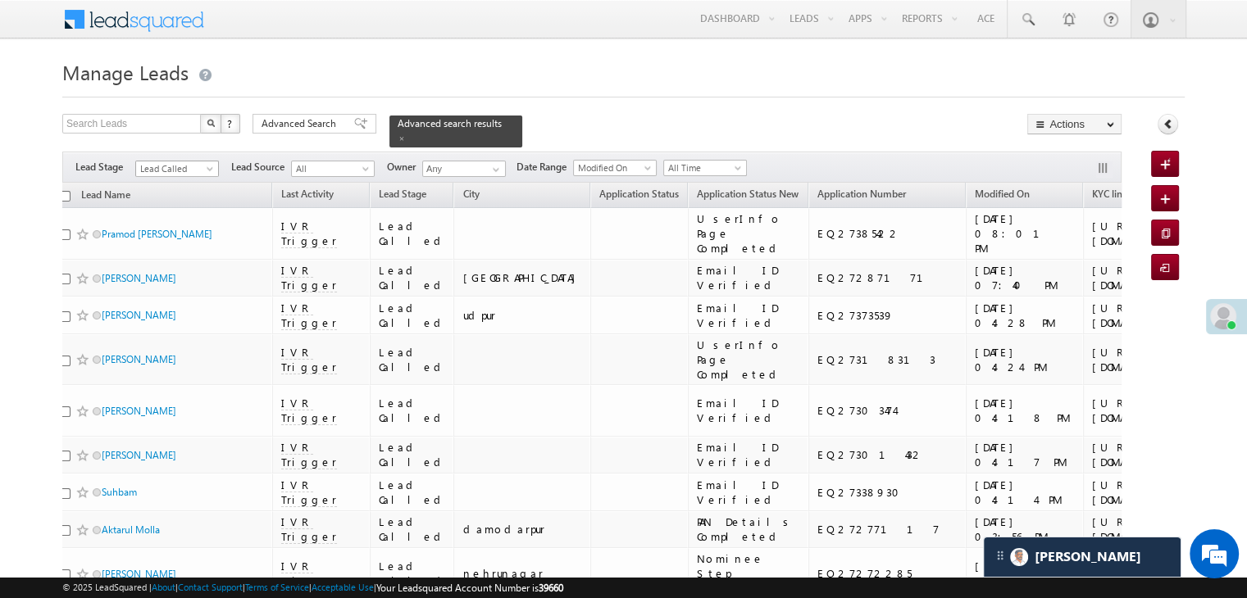
click at [177, 161] on span "Lead Called" at bounding box center [175, 168] width 78 height 15
click at [177, 258] on link "Lead Talked" at bounding box center [177, 250] width 83 height 15
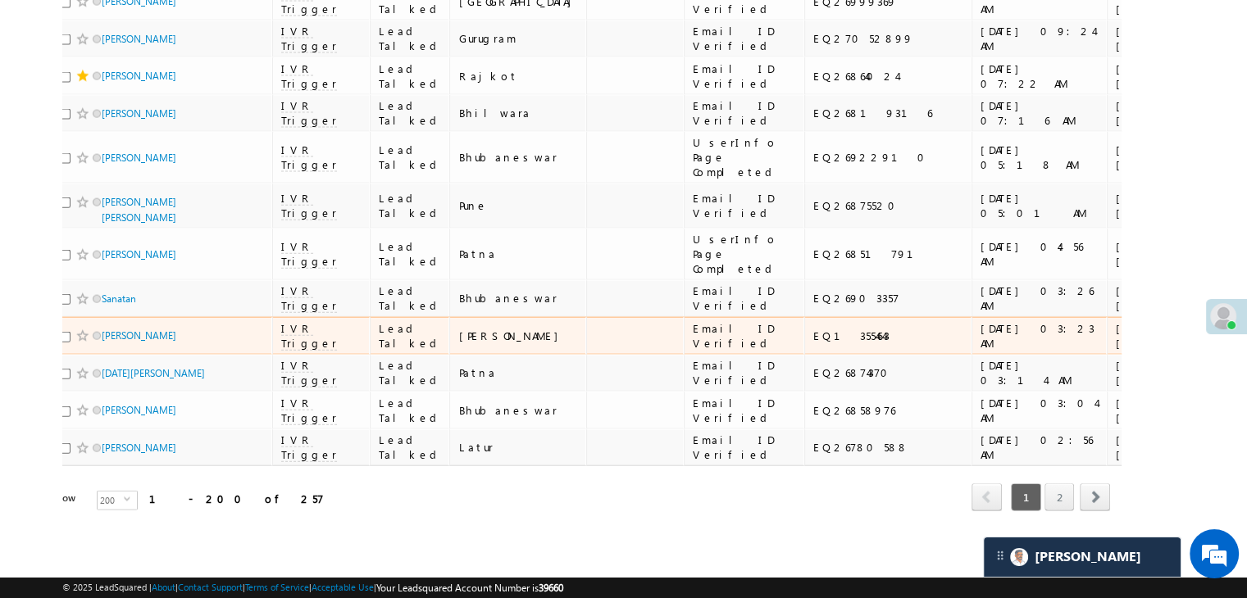
scroll to position [18769, 0]
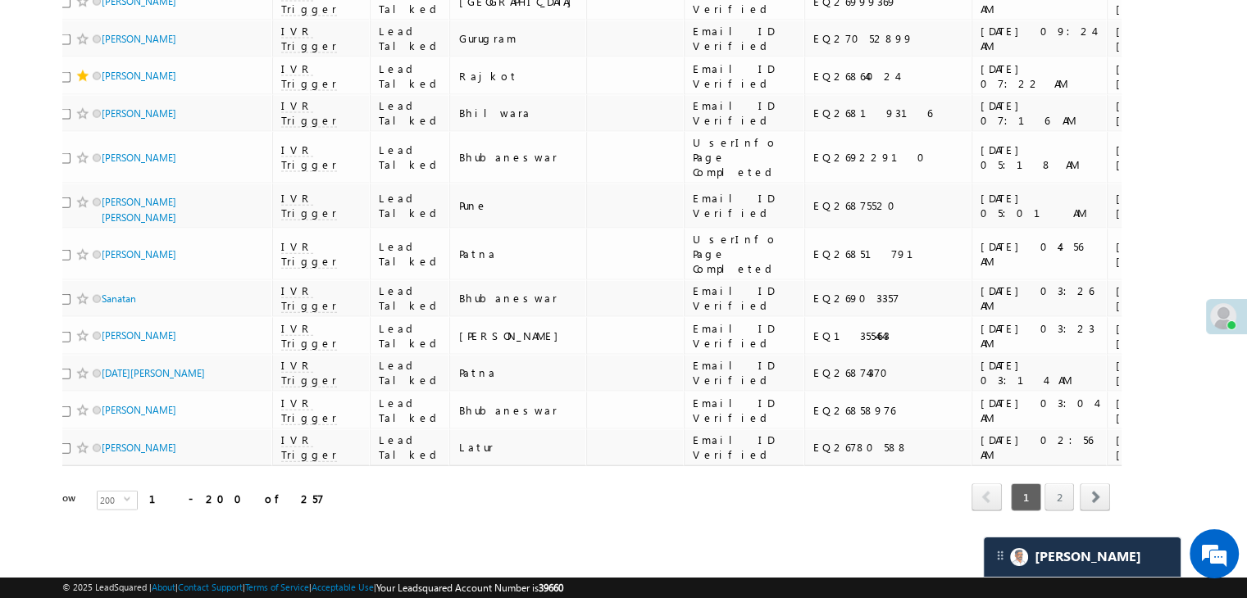
click at [1052, 484] on link "2" at bounding box center [1059, 498] width 30 height 28
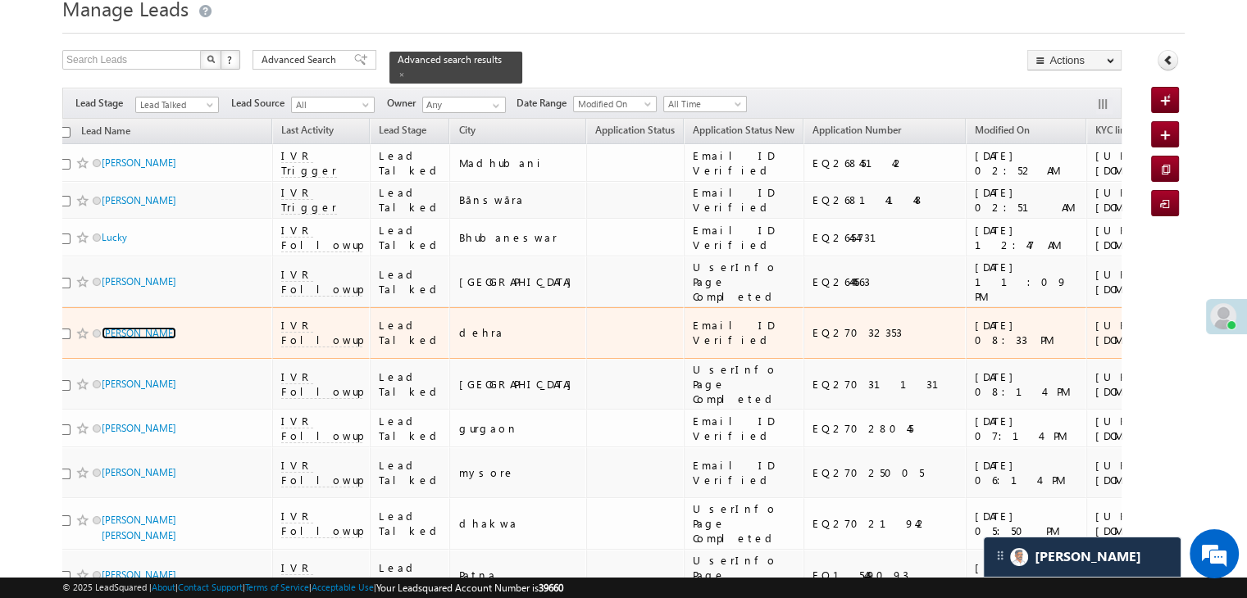
scroll to position [0, 0]
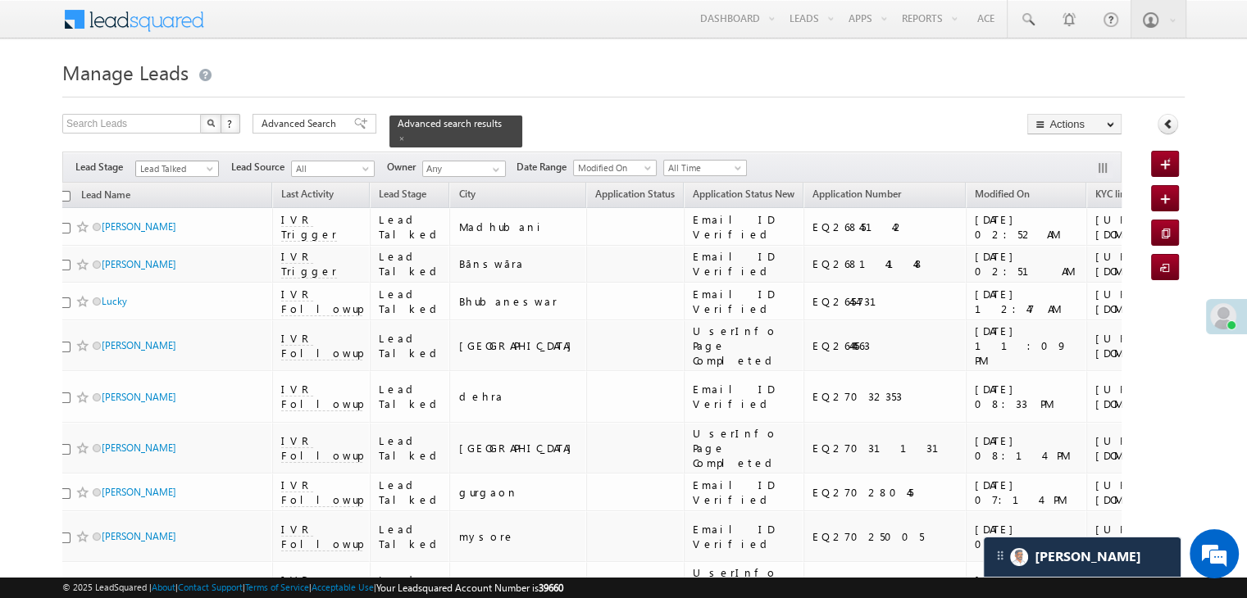
click at [170, 161] on span "Lead Talked" at bounding box center [175, 168] width 78 height 15
click at [174, 176] on link "All" at bounding box center [177, 177] width 83 height 15
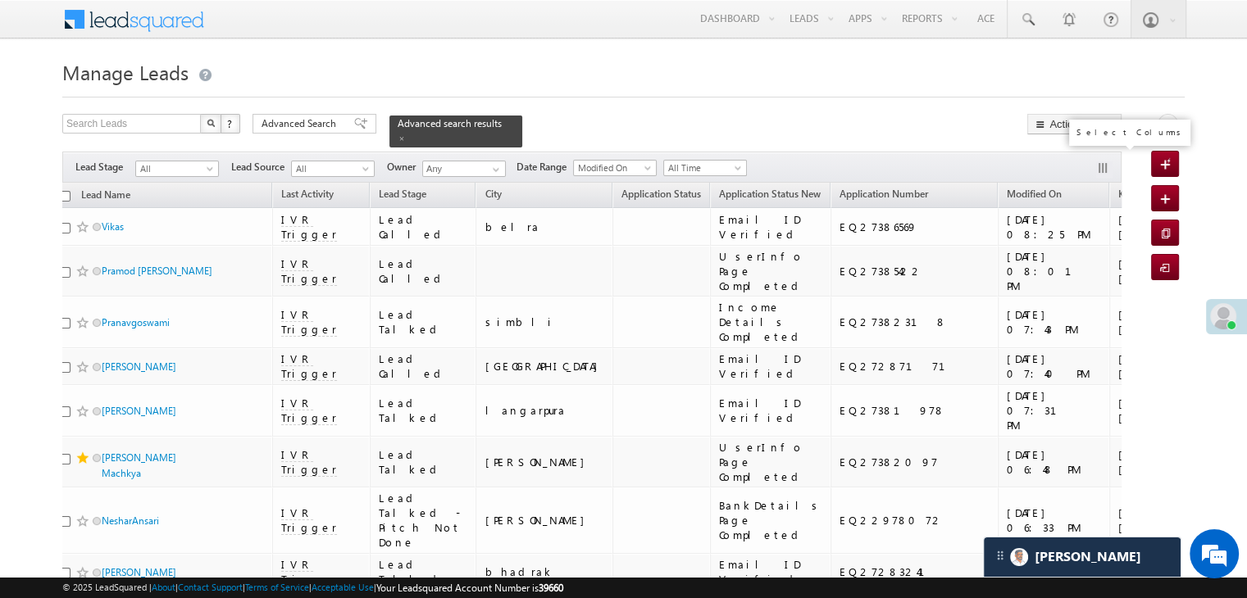
click at [1102, 164] on button "button" at bounding box center [1104, 169] width 16 height 16
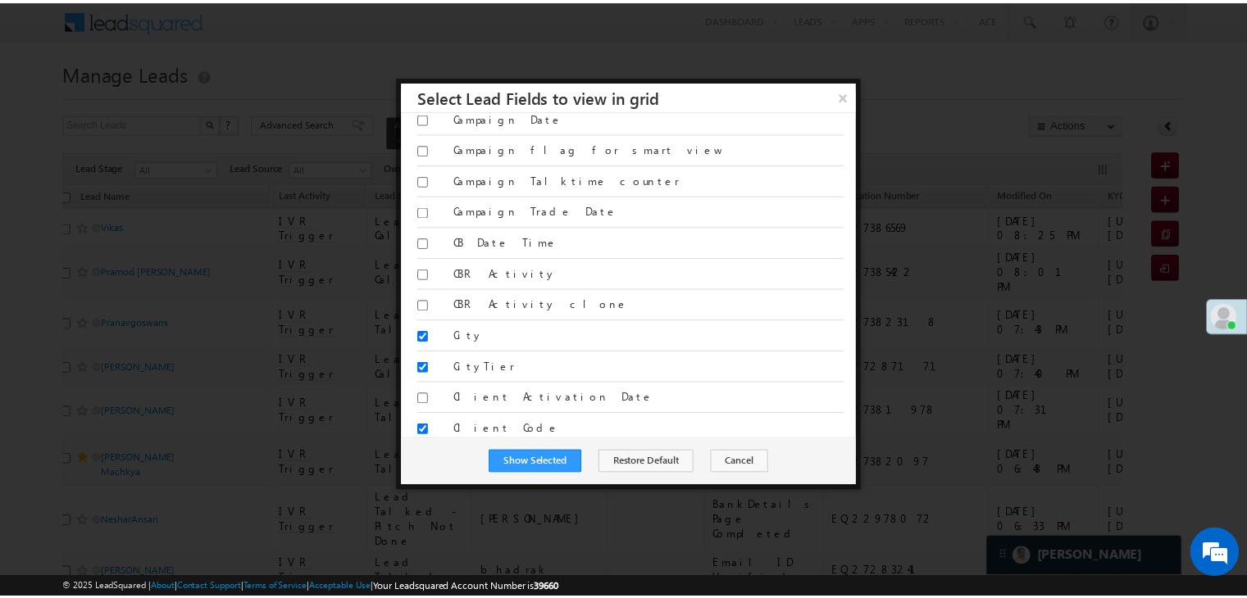
scroll to position [1393, 0]
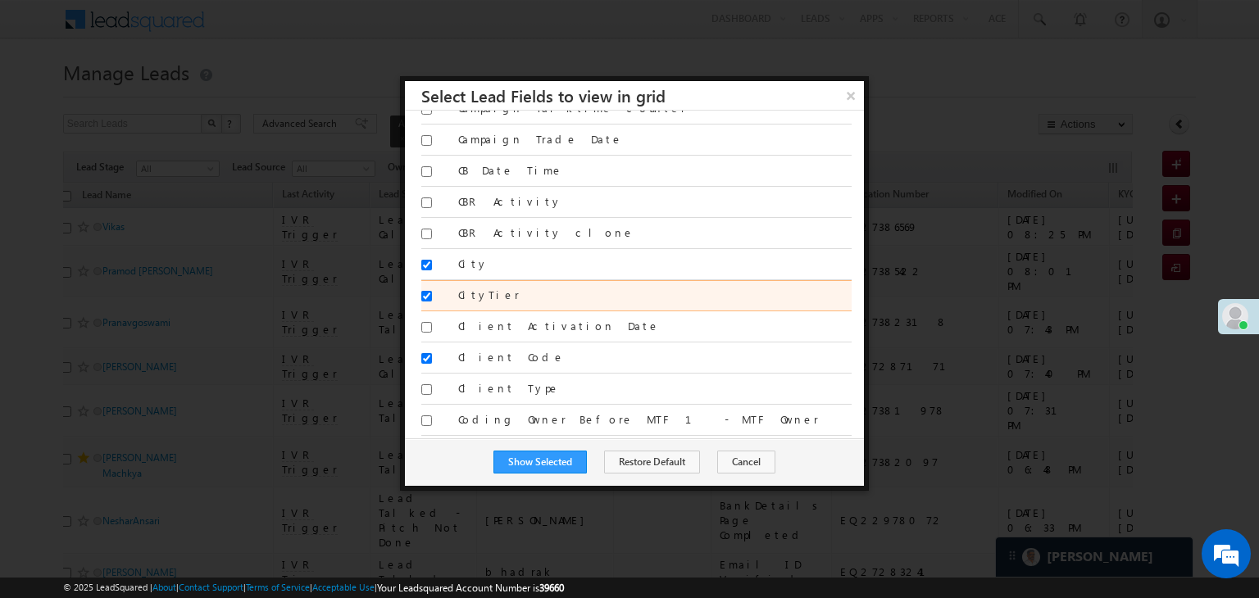
click at [468, 288] on label "CityTier" at bounding box center [654, 295] width 393 height 15
click at [432, 291] on input "CityTier" at bounding box center [426, 296] width 11 height 11
checkbox input "false"
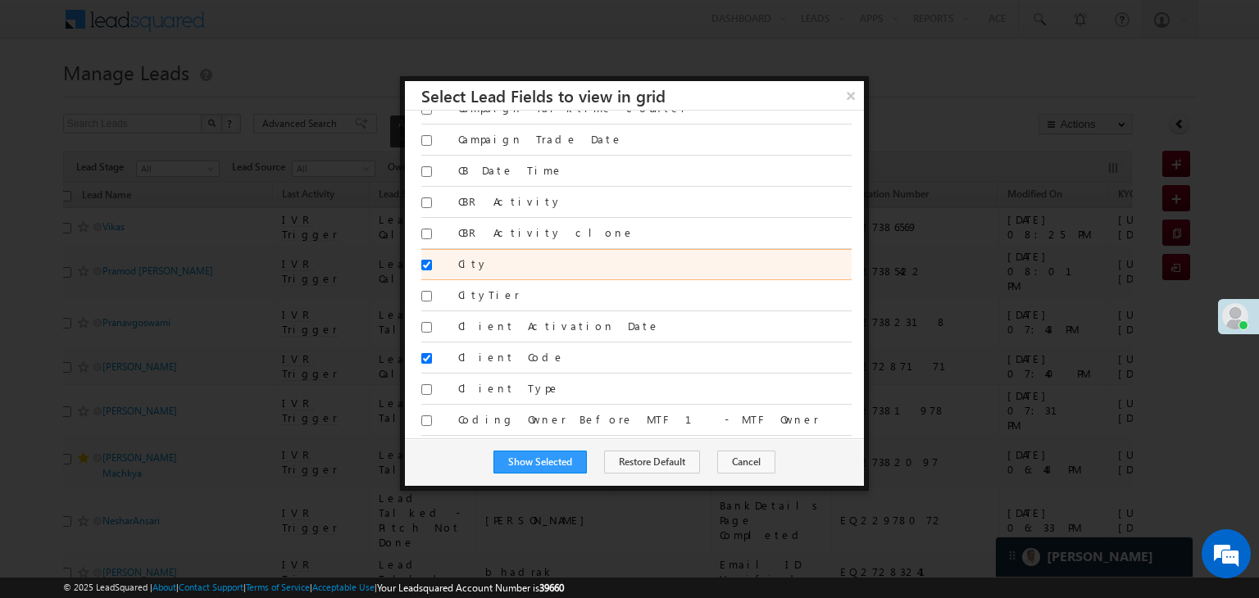
click at [471, 257] on label "City" at bounding box center [654, 264] width 393 height 15
click at [432, 260] on input "City" at bounding box center [426, 265] width 11 height 11
checkbox input "false"
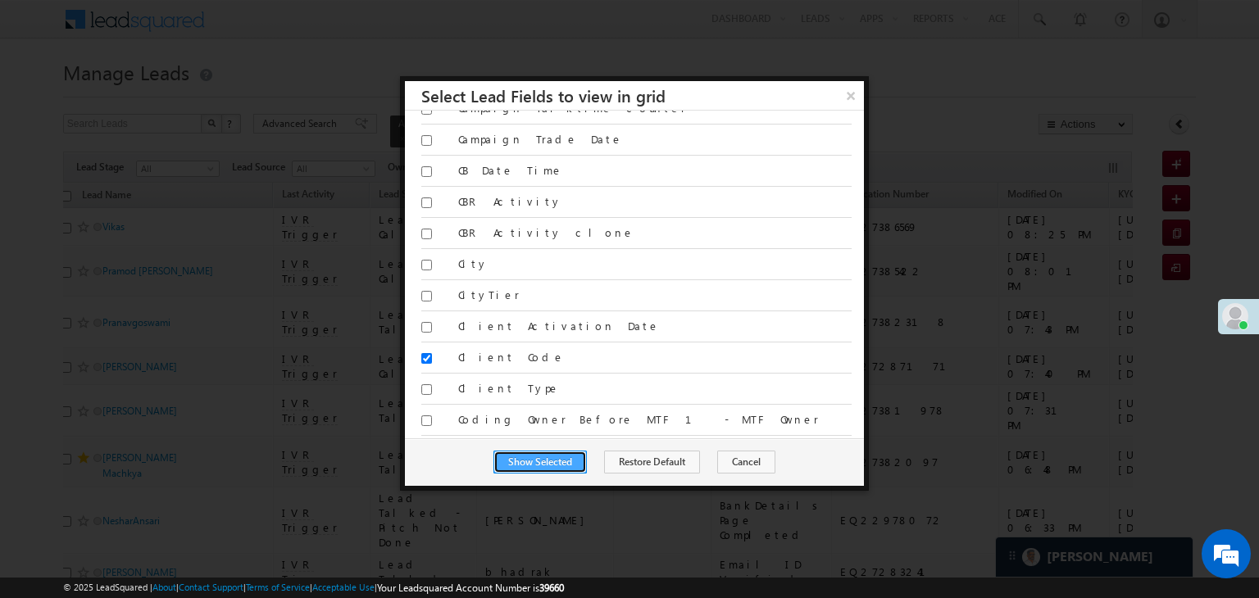
click at [536, 458] on button "Show Selected" at bounding box center [539, 462] width 93 height 23
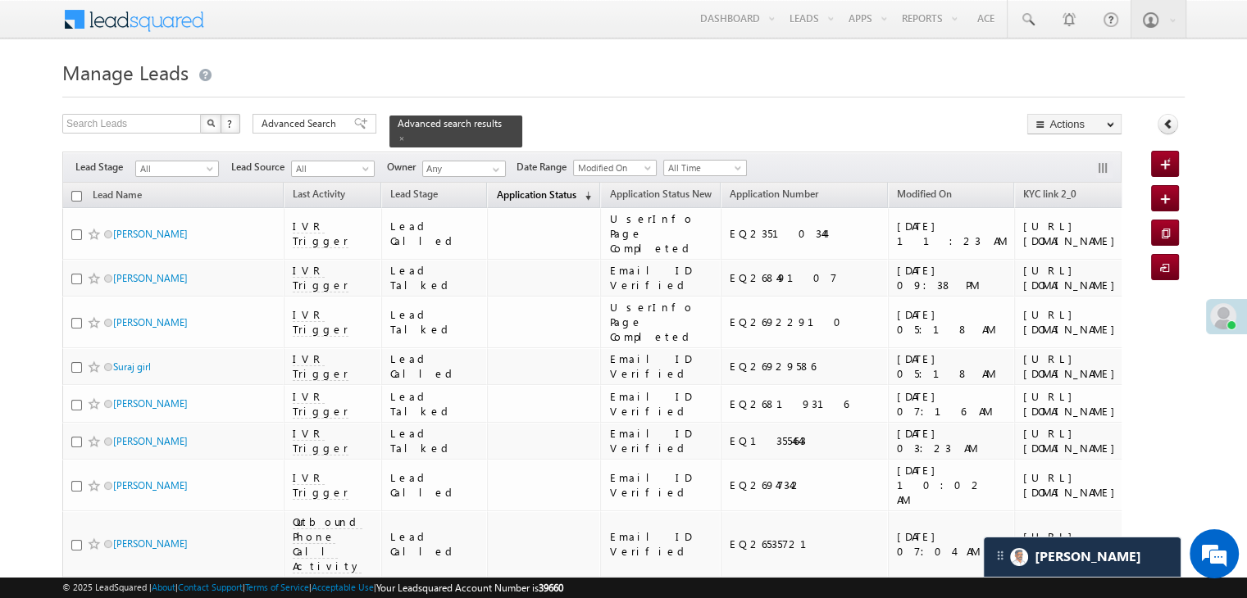
click at [496, 189] on span "Application Status" at bounding box center [536, 195] width 80 height 12
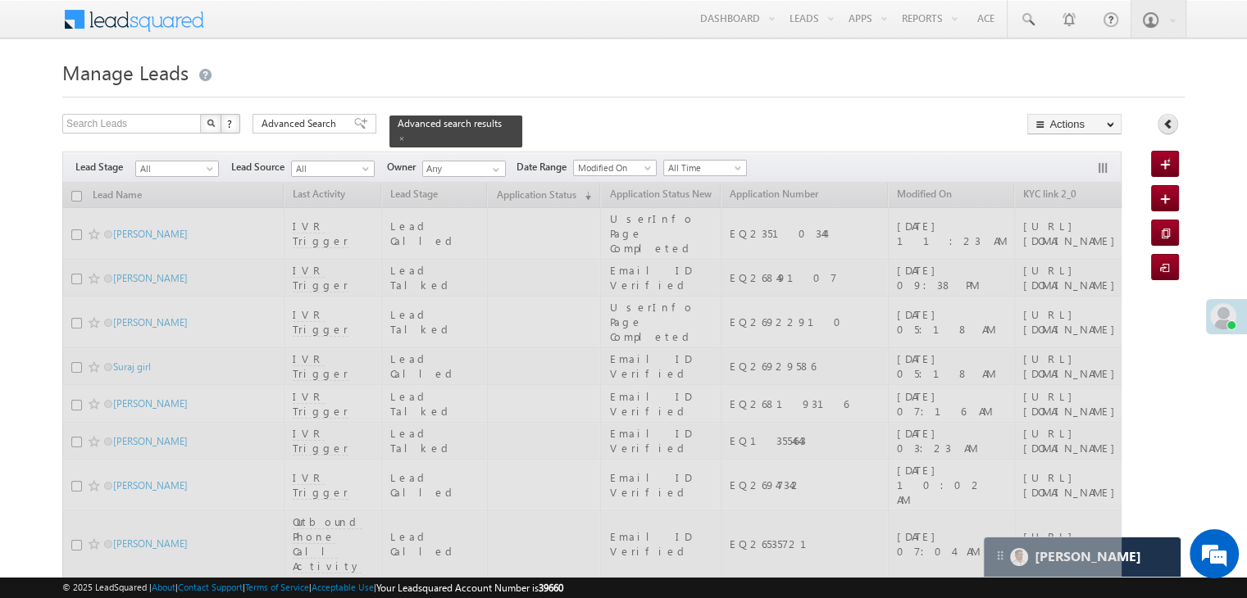
click at [1169, 129] on icon at bounding box center [1167, 123] width 11 height 11
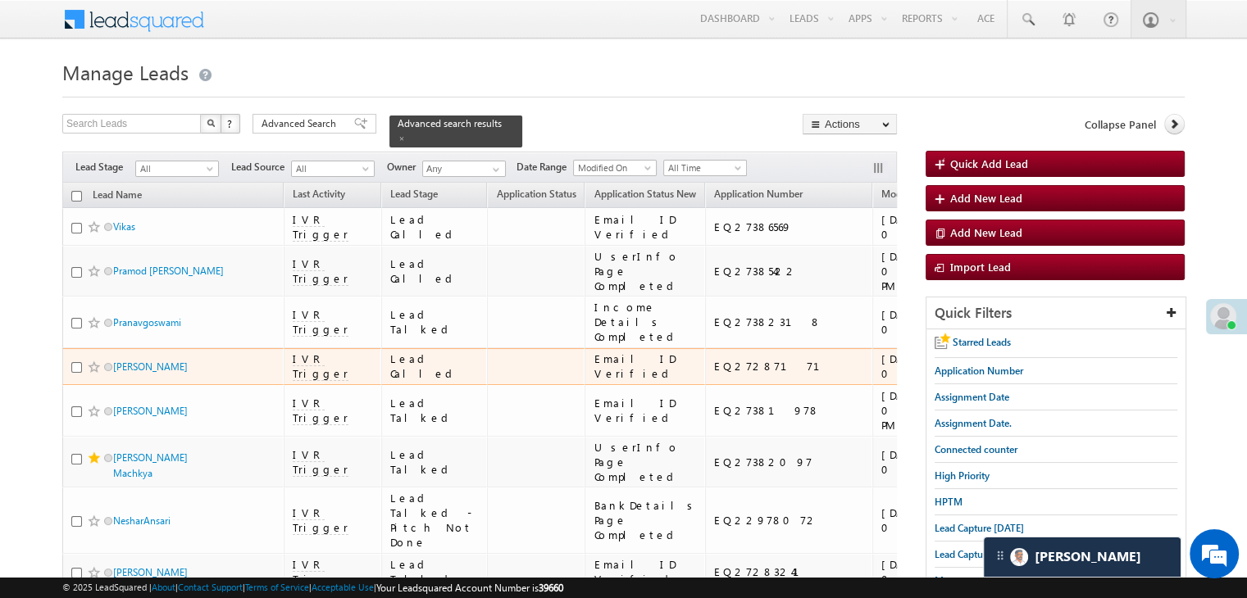
scroll to position [164, 0]
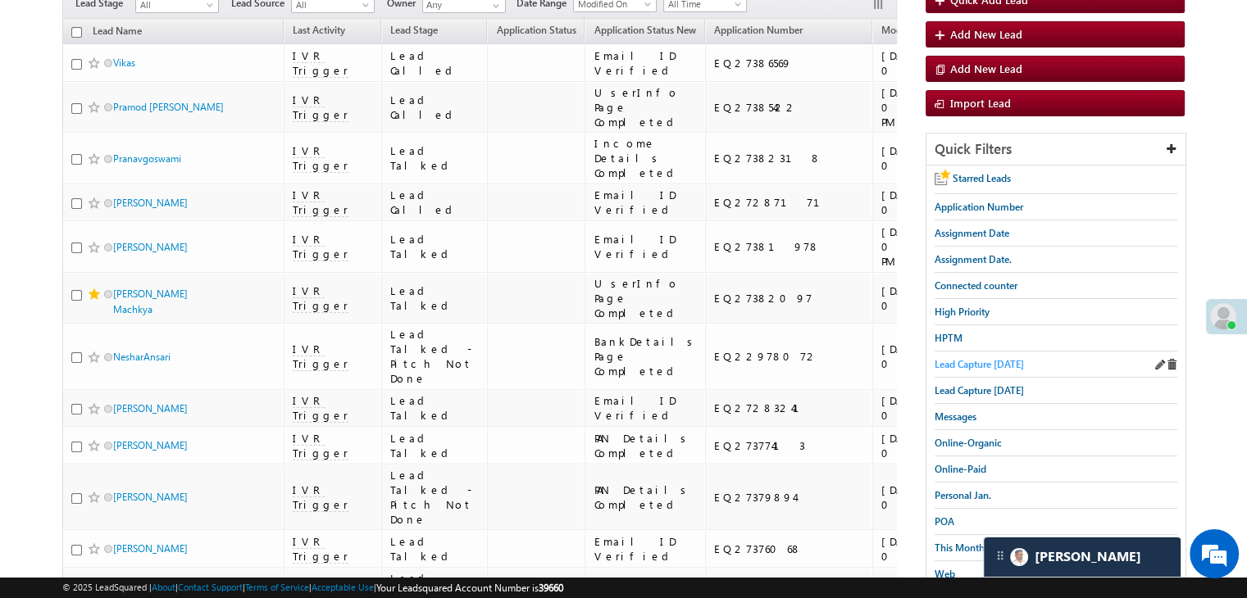
click at [995, 358] on span "Lead Capture [DATE]" at bounding box center [978, 364] width 89 height 12
